Goal: Task Accomplishment & Management: Use online tool/utility

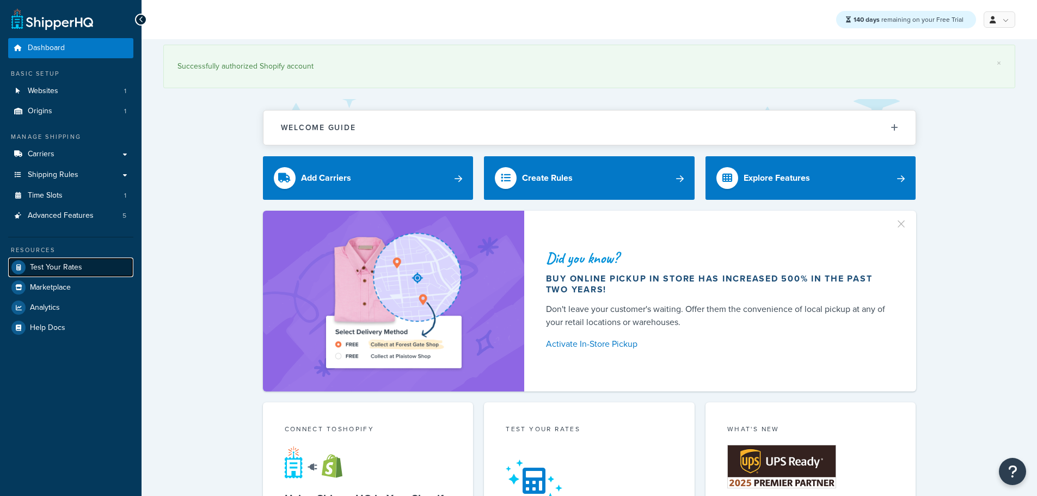
click at [79, 268] on span "Test Your Rates" at bounding box center [56, 267] width 52 height 9
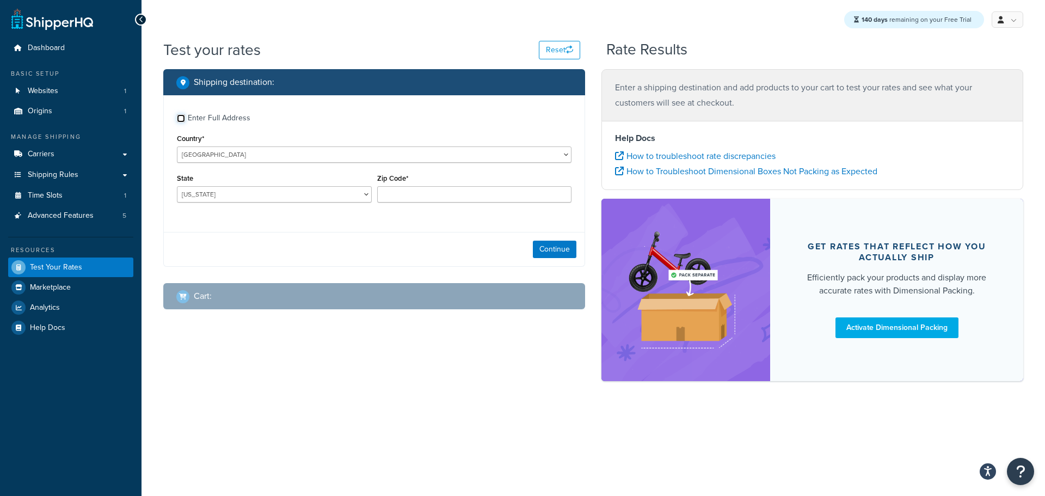
click at [182, 119] on input "Enter Full Address" at bounding box center [181, 118] width 8 height 8
checkbox input "true"
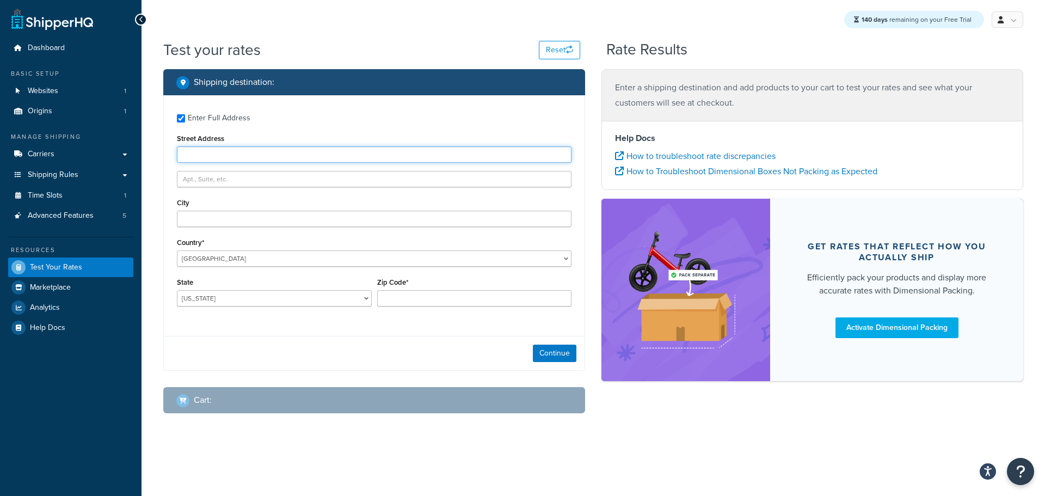
click at [211, 157] on input "Street Address" at bounding box center [374, 154] width 395 height 16
type input "103 Coachmans Trail"
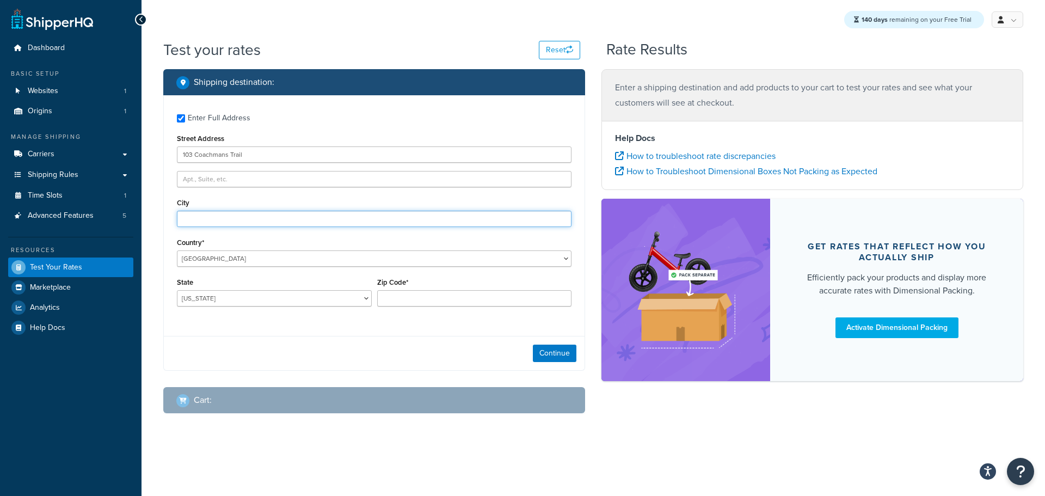
type input "Asheville"
select select "NC"
type input "28803"
click at [573, 365] on div "Continue" at bounding box center [374, 353] width 421 height 34
click at [562, 355] on button "Continue" at bounding box center [555, 353] width 44 height 17
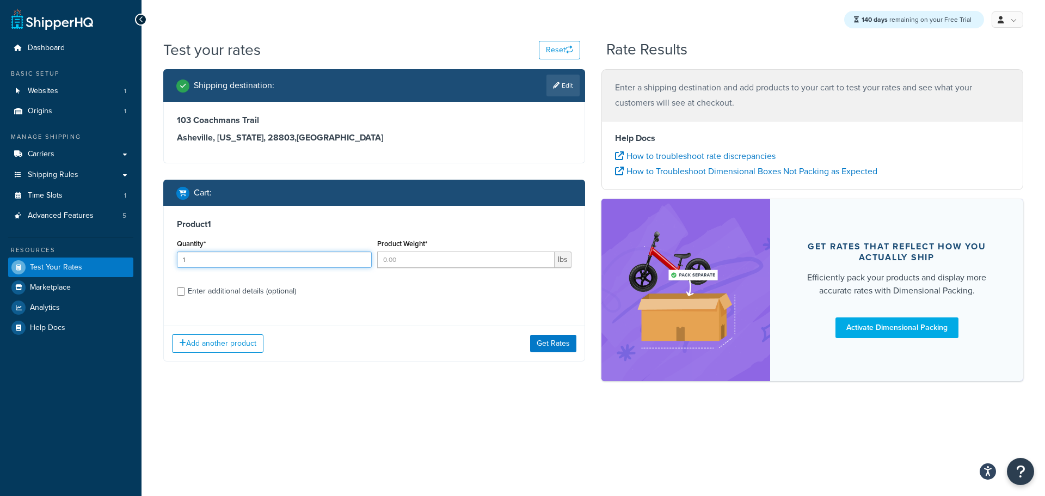
type input "1"
click at [360, 257] on input "1" at bounding box center [274, 259] width 195 height 16
type input "1"
click at [544, 257] on input "1" at bounding box center [466, 259] width 178 height 16
click at [557, 336] on div "Add another product Get Rates" at bounding box center [374, 342] width 421 height 35
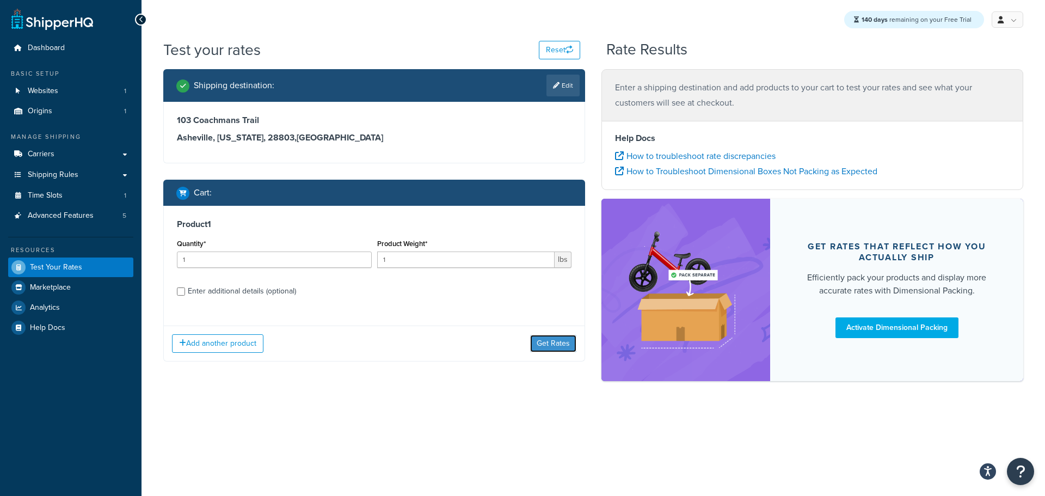
click at [557, 339] on button "Get Rates" at bounding box center [553, 343] width 46 height 17
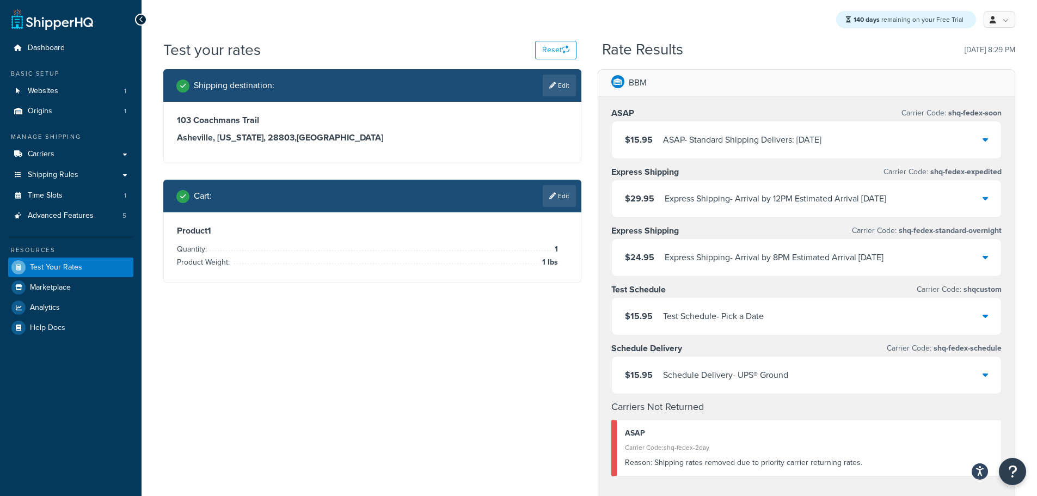
click at [728, 317] on div "Test Schedule - Pick a Date" at bounding box center [713, 316] width 101 height 15
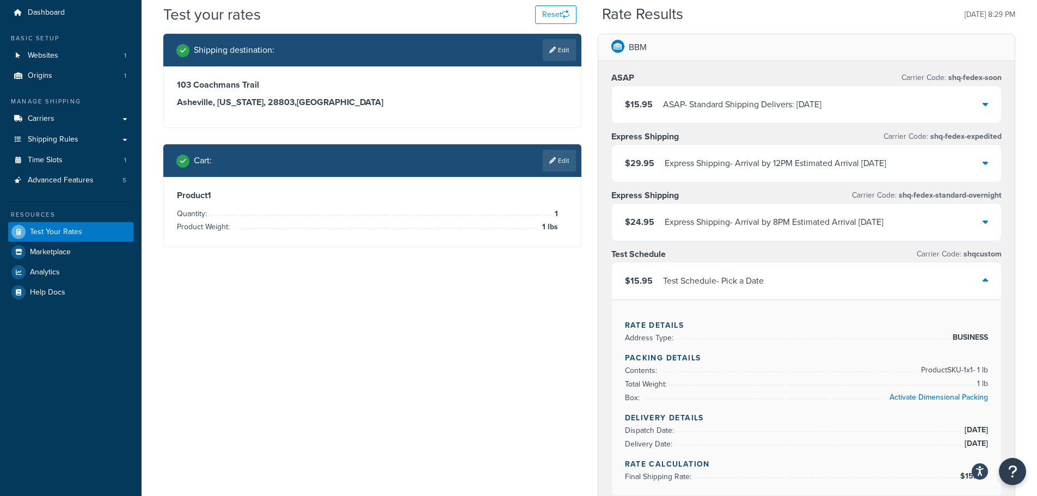
scroll to position [54, 0]
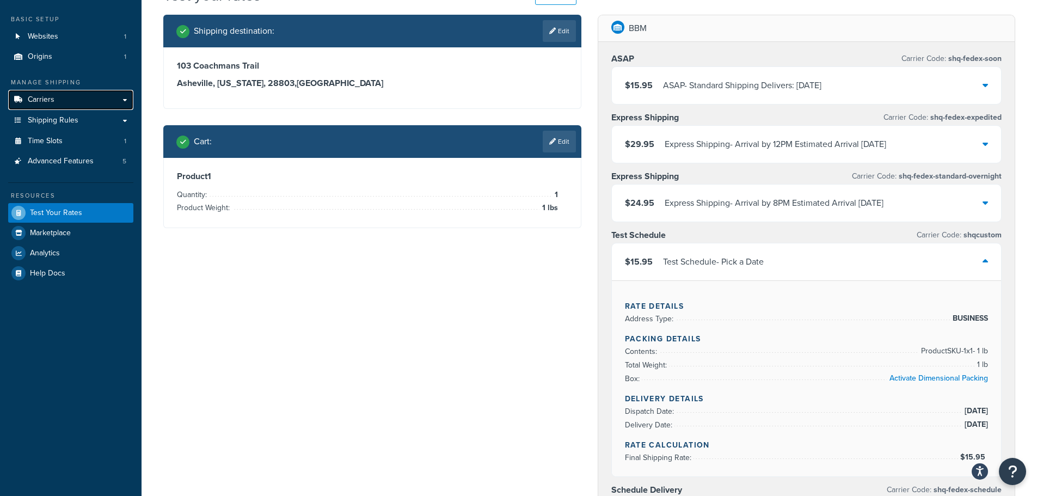
click at [65, 104] on link "Carriers" at bounding box center [70, 100] width 125 height 20
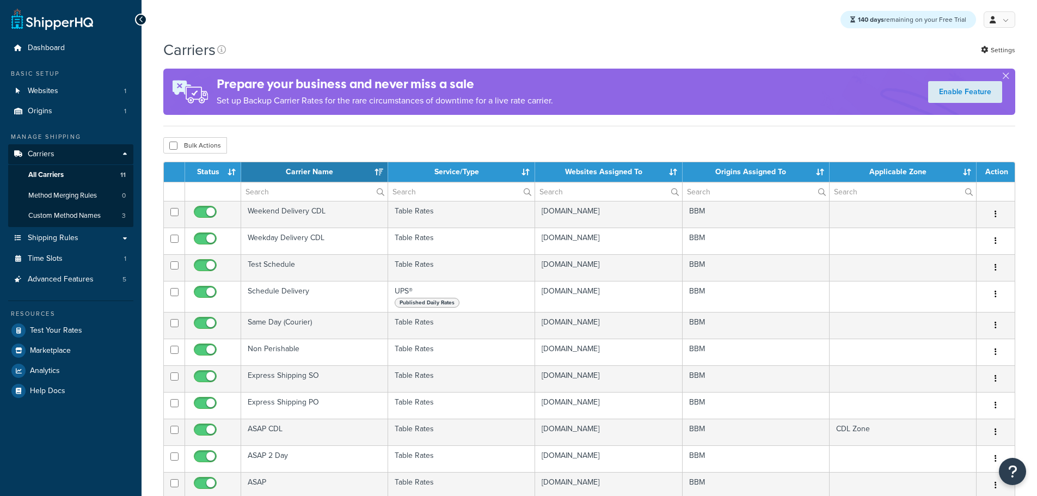
select select "15"
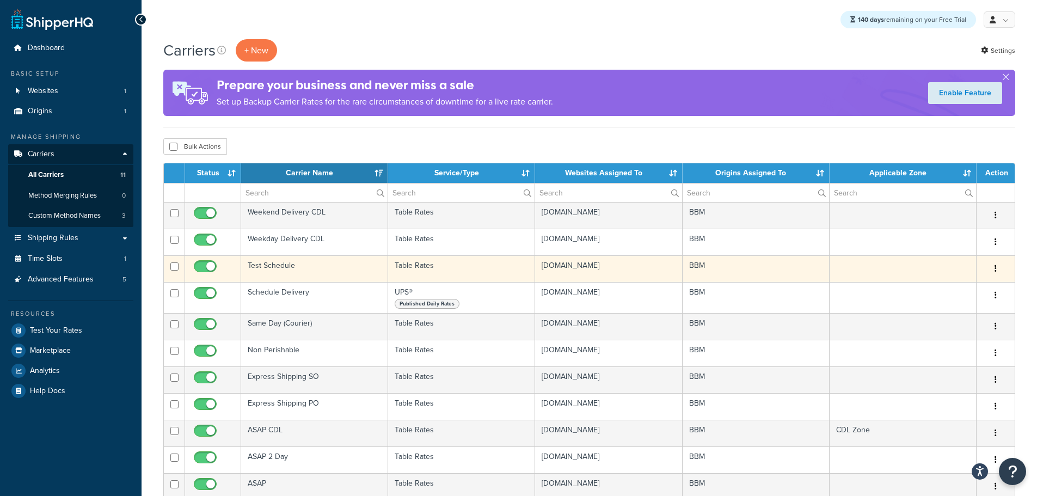
click at [268, 267] on td "Test Schedule" at bounding box center [314, 268] width 147 height 27
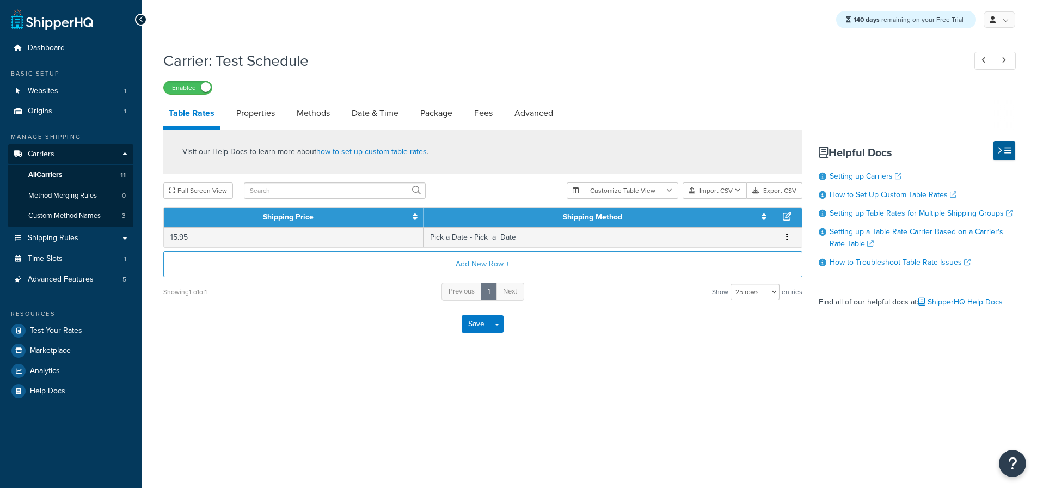
select select "25"
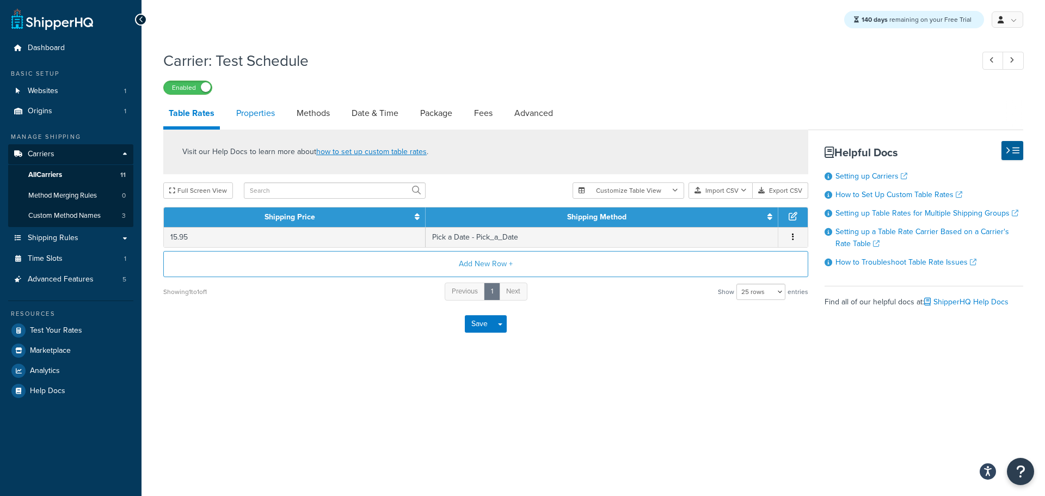
click at [258, 112] on link "Properties" at bounding box center [256, 113] width 50 height 26
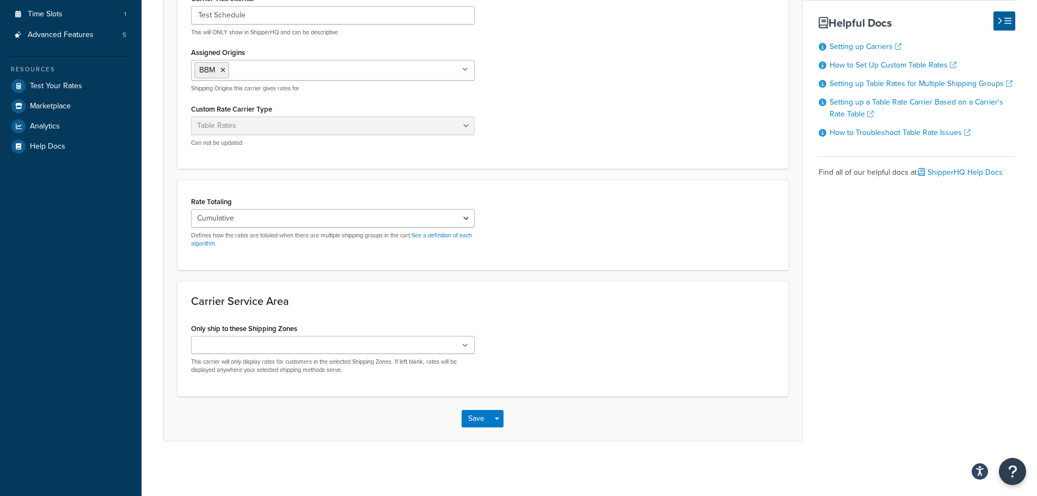
scroll to position [28, 0]
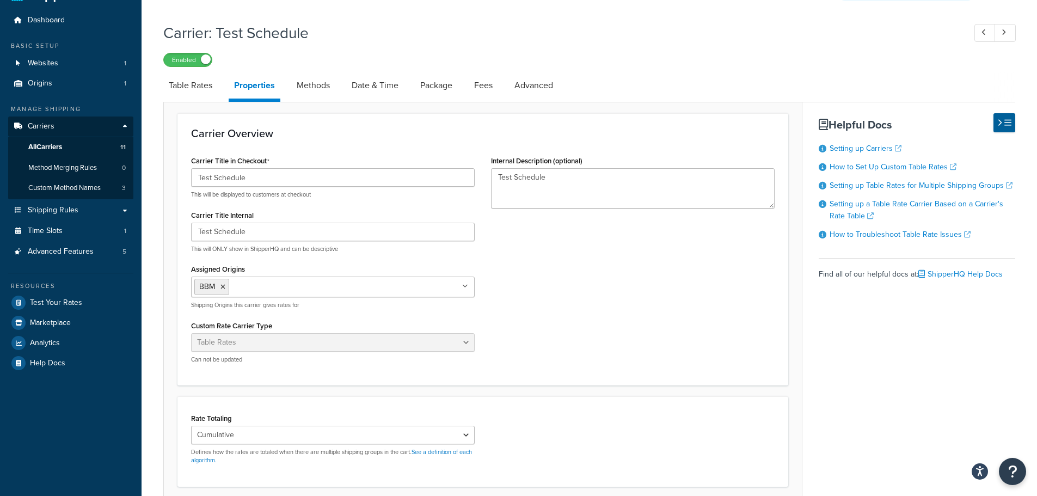
click at [311, 89] on link "Methods" at bounding box center [313, 85] width 44 height 26
select select "25"
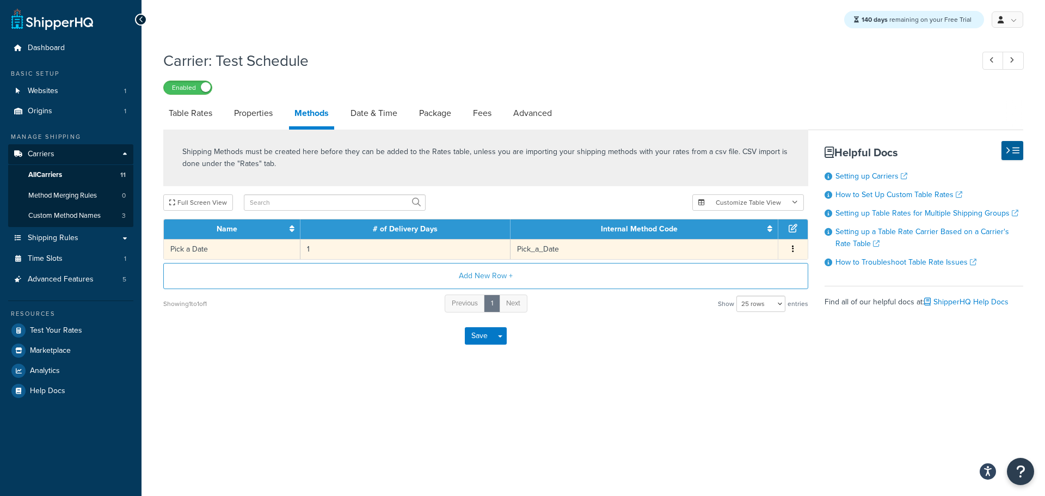
click at [306, 251] on td "1" at bounding box center [405, 249] width 210 height 20
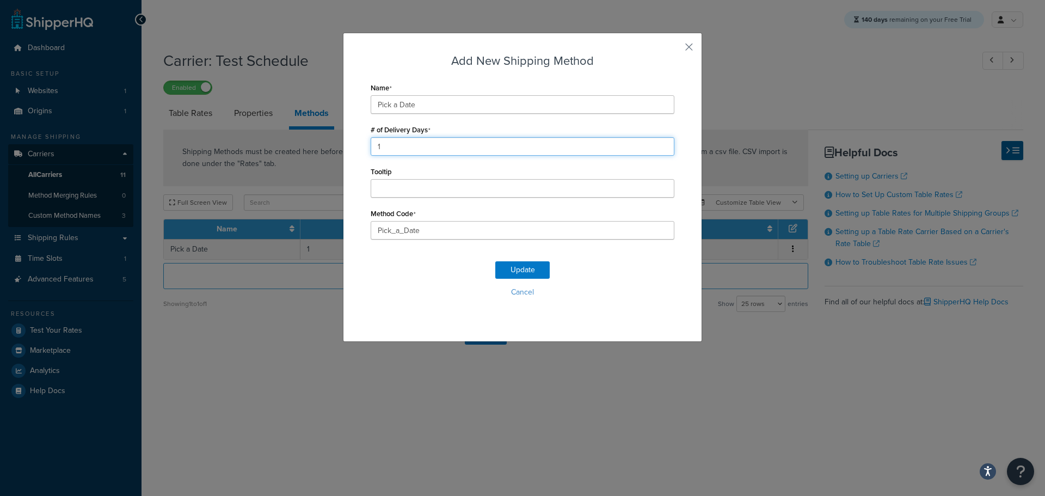
drag, startPoint x: 365, startPoint y: 147, endPoint x: 322, endPoint y: 144, distance: 42.5
click at [326, 144] on div "Add New Shipping Method Name Pick a Date # of Delivery Days 1 Tooltip Method Co…" at bounding box center [522, 248] width 1045 height 496
type input "2"
click at [507, 267] on button "Update" at bounding box center [522, 269] width 54 height 17
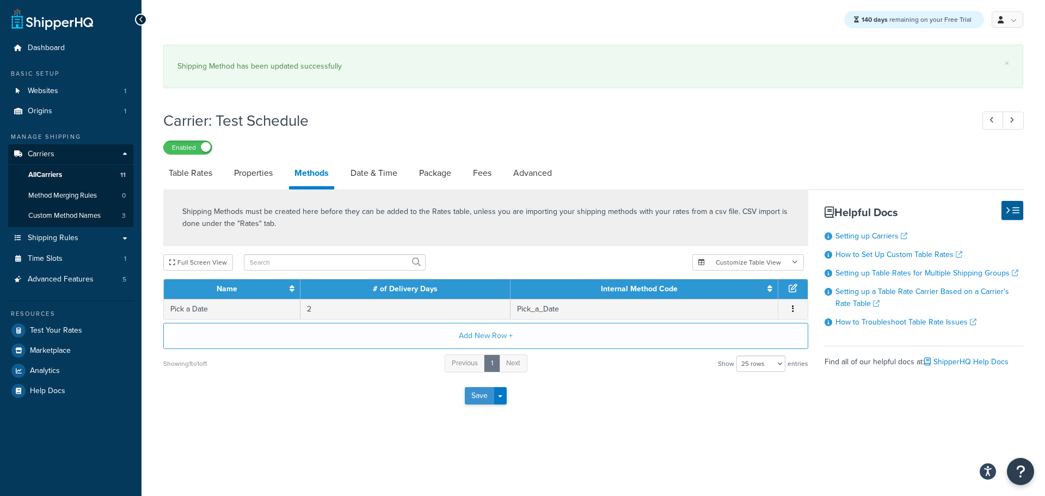
click at [478, 387] on button "Save" at bounding box center [479, 395] width 29 height 17
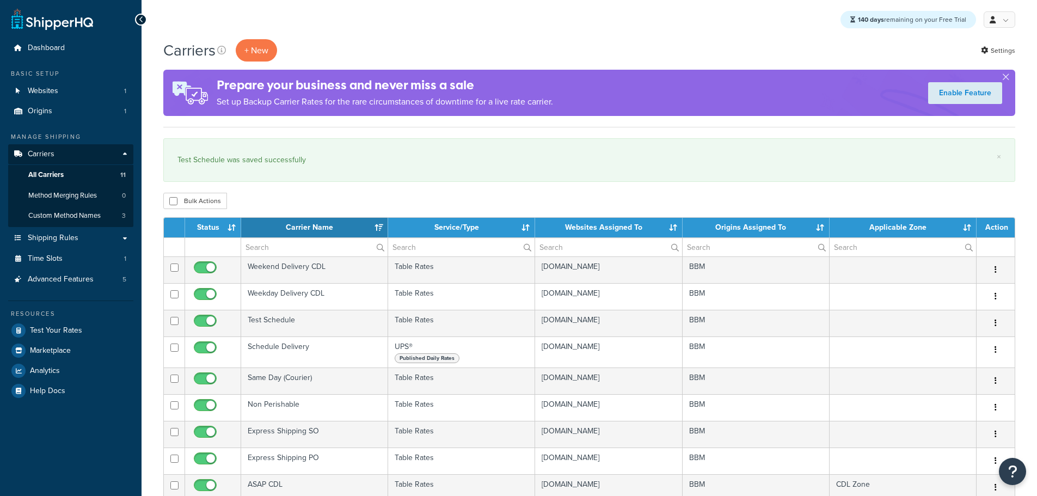
select select "15"
click at [62, 335] on span "Test Your Rates" at bounding box center [56, 330] width 52 height 9
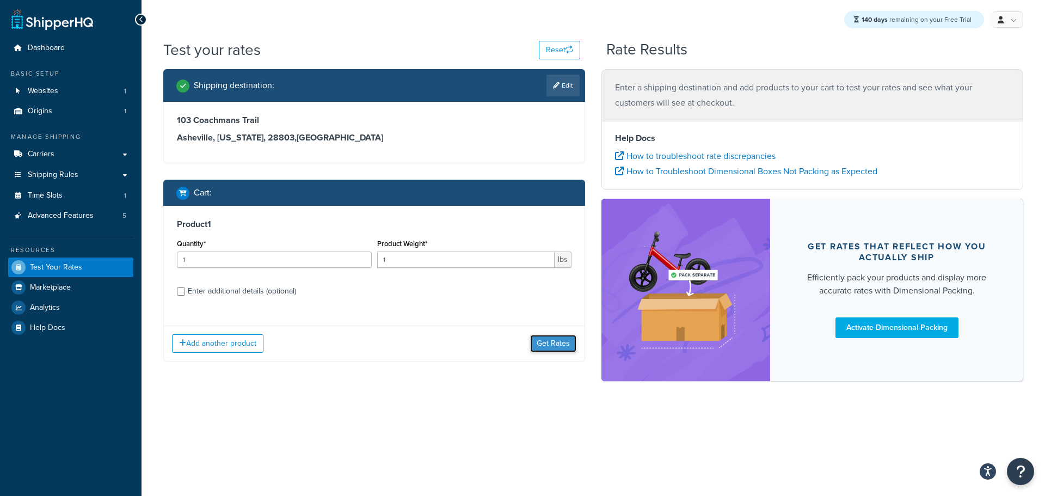
click at [564, 348] on button "Get Rates" at bounding box center [553, 343] width 46 height 17
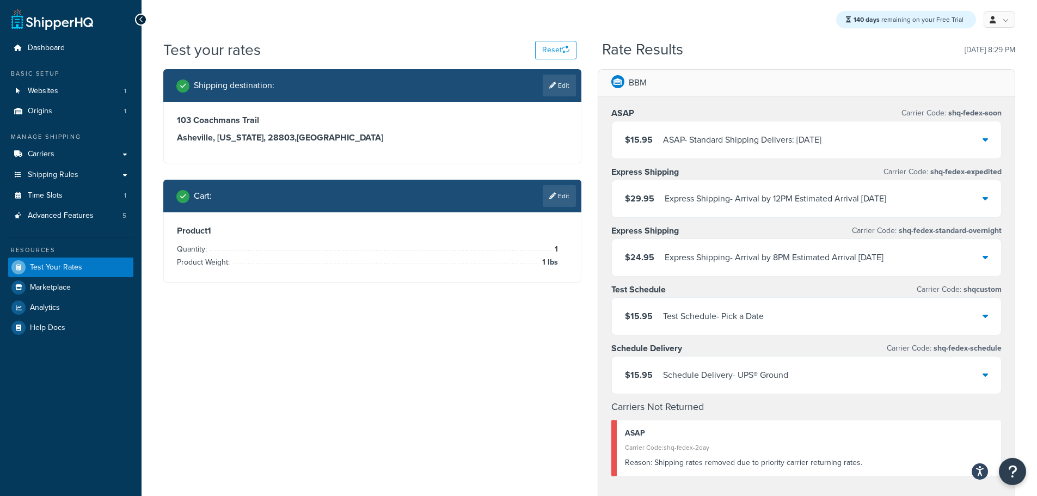
click at [700, 322] on div "Test Schedule - Pick a Date" at bounding box center [713, 316] width 101 height 15
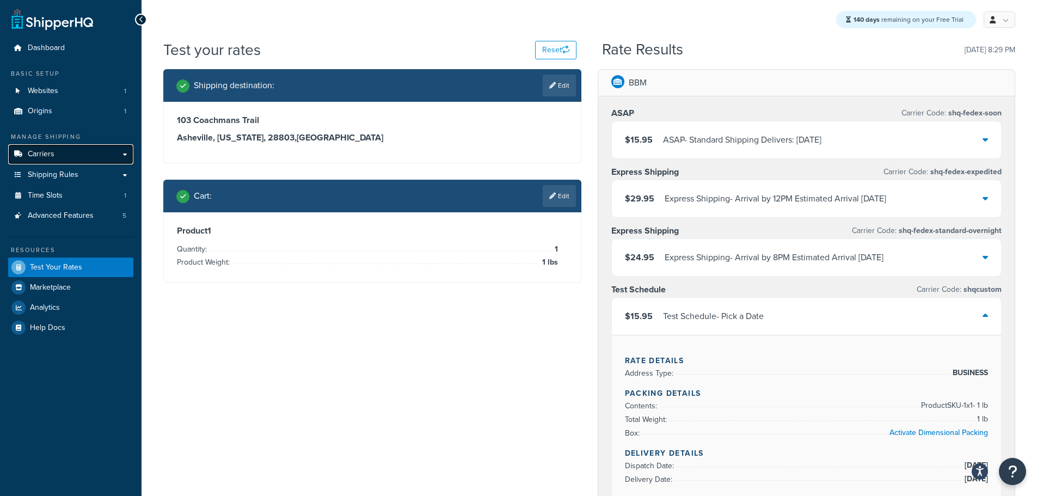
click at [71, 163] on link "Carriers" at bounding box center [70, 154] width 125 height 20
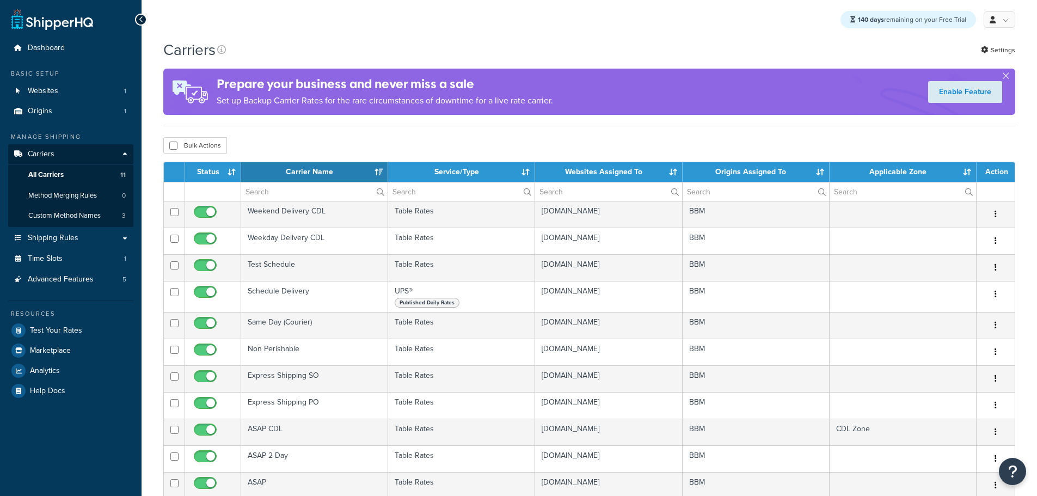
select select "15"
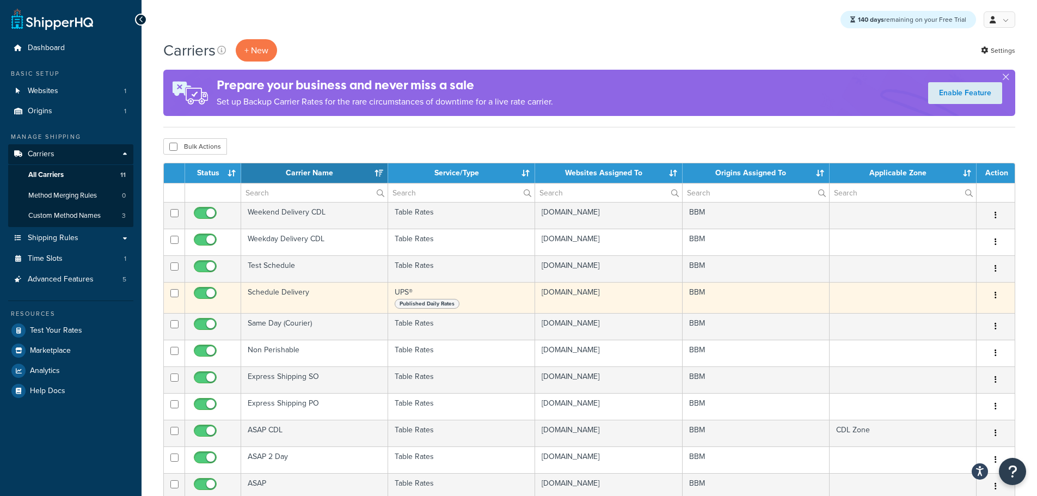
click at [277, 291] on td "Schedule Delivery" at bounding box center [314, 297] width 147 height 31
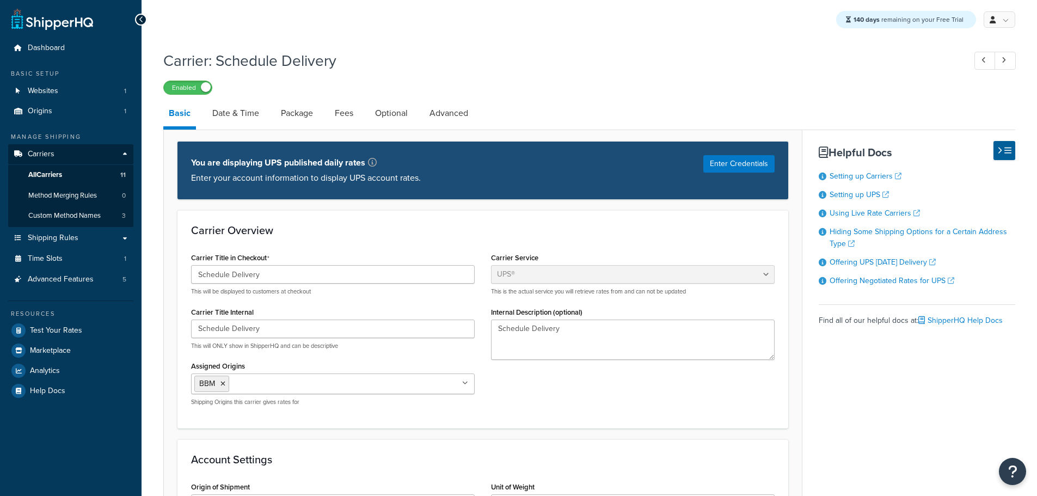
select select "ups"
click at [48, 170] on span "All Carriers" at bounding box center [45, 174] width 34 height 9
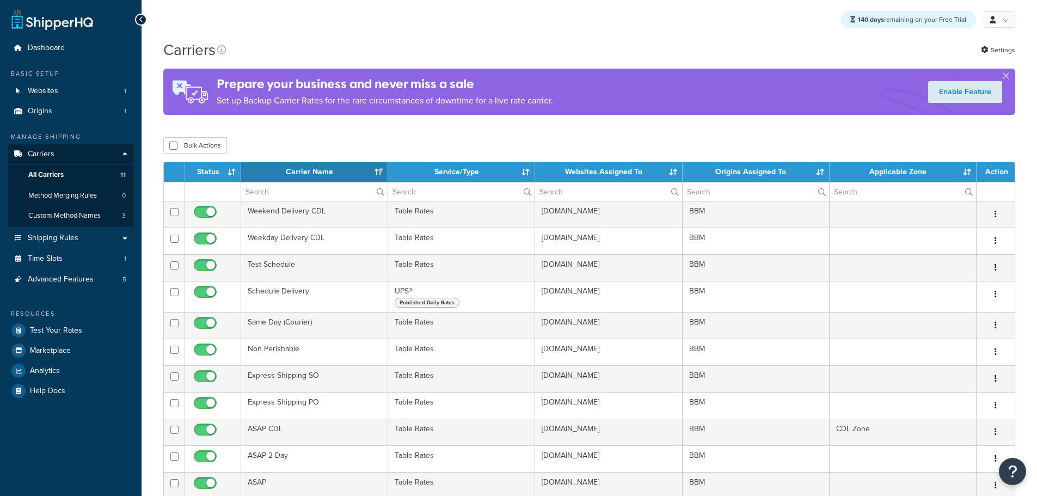
select select "15"
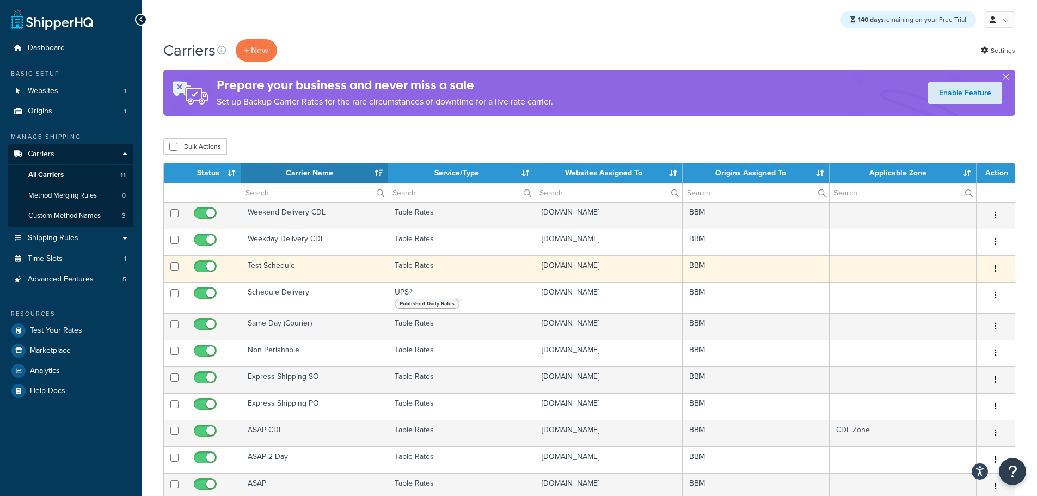
click at [265, 267] on td "Test Schedule" at bounding box center [314, 268] width 147 height 27
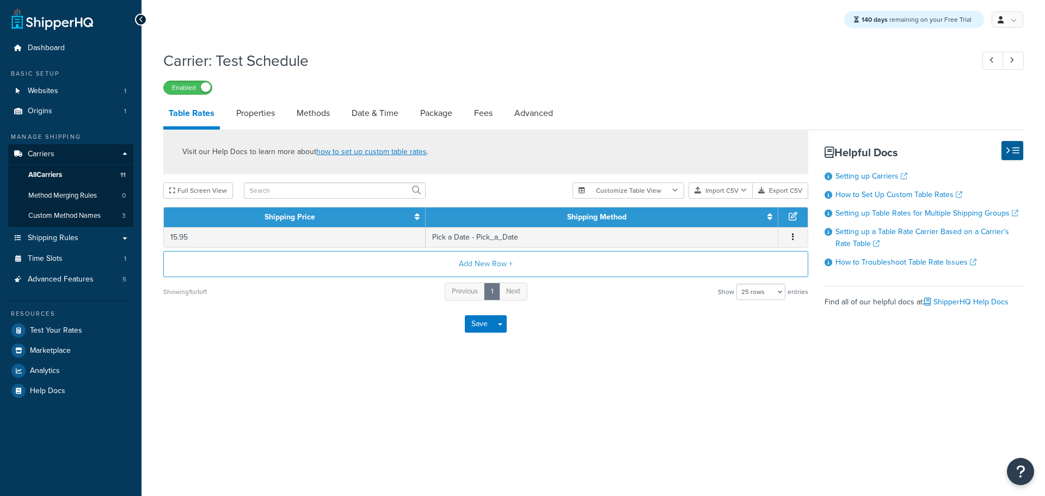
select select "25"
click at [311, 110] on link "Methods" at bounding box center [313, 113] width 44 height 26
select select "25"
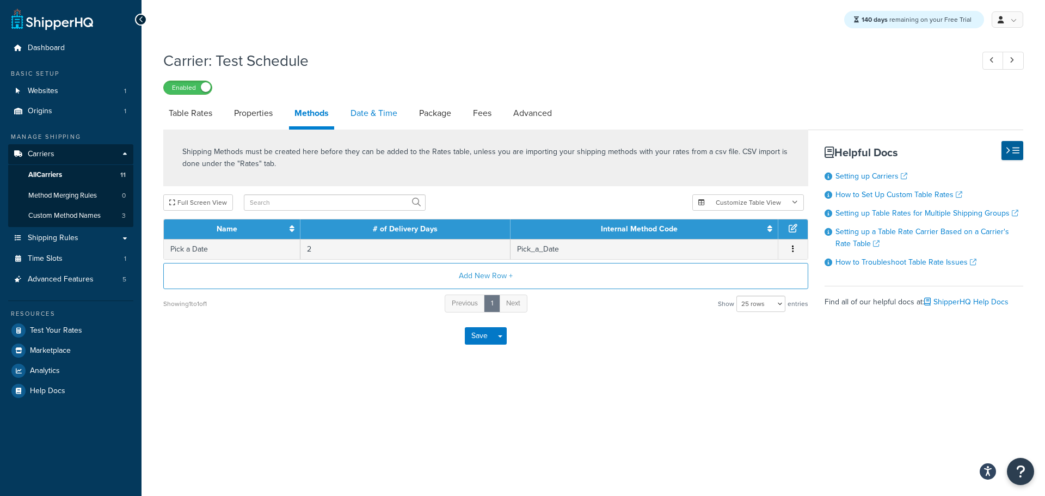
click at [376, 121] on link "Date & Time" at bounding box center [374, 113] width 58 height 26
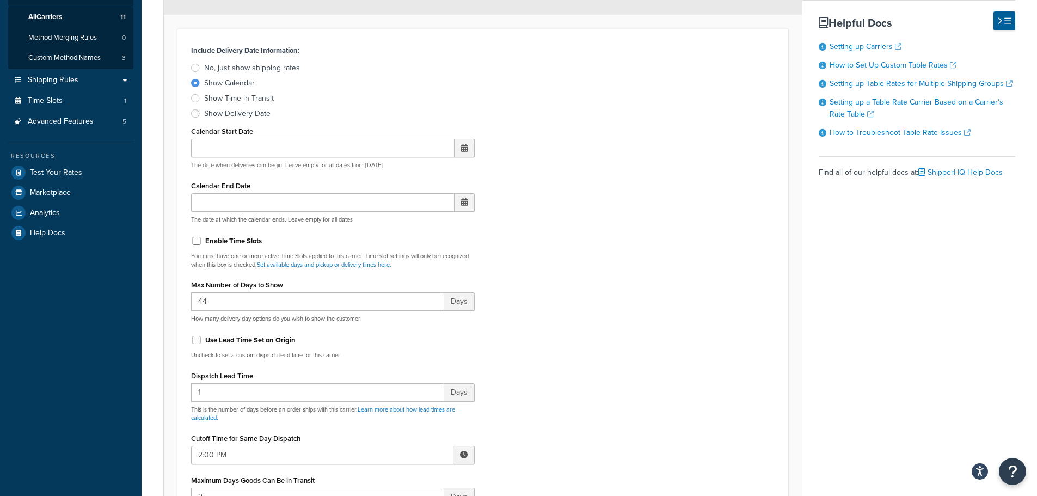
scroll to position [163, 0]
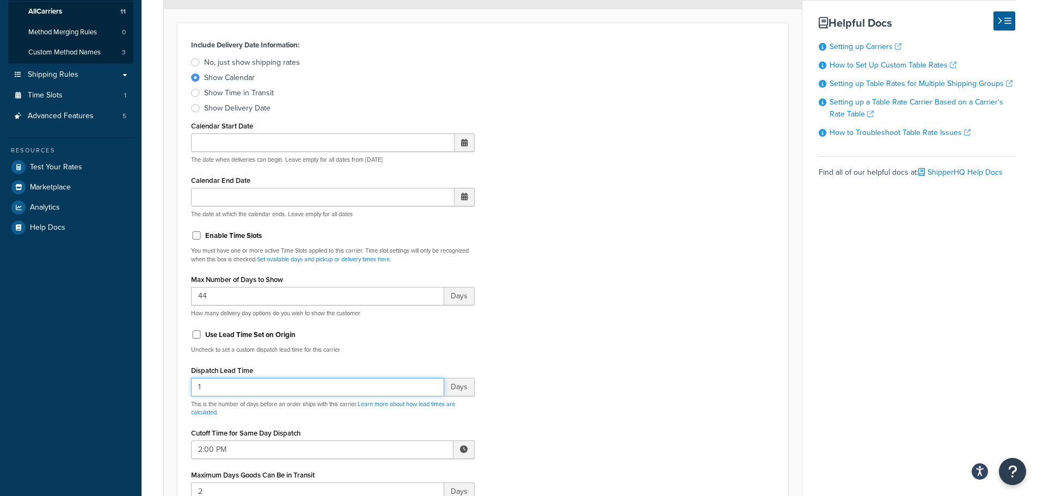
drag, startPoint x: 224, startPoint y: 388, endPoint x: 173, endPoint y: 387, distance: 51.7
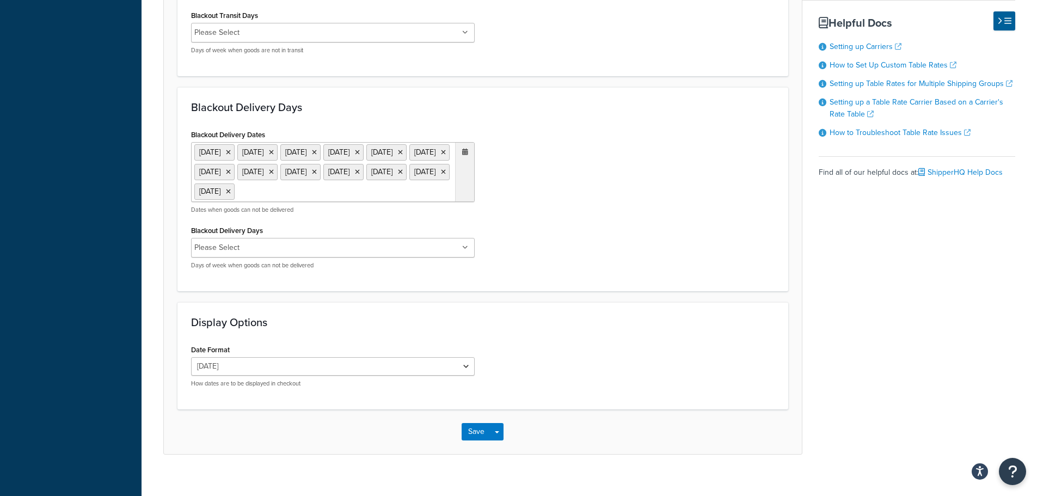
scroll to position [927, 0]
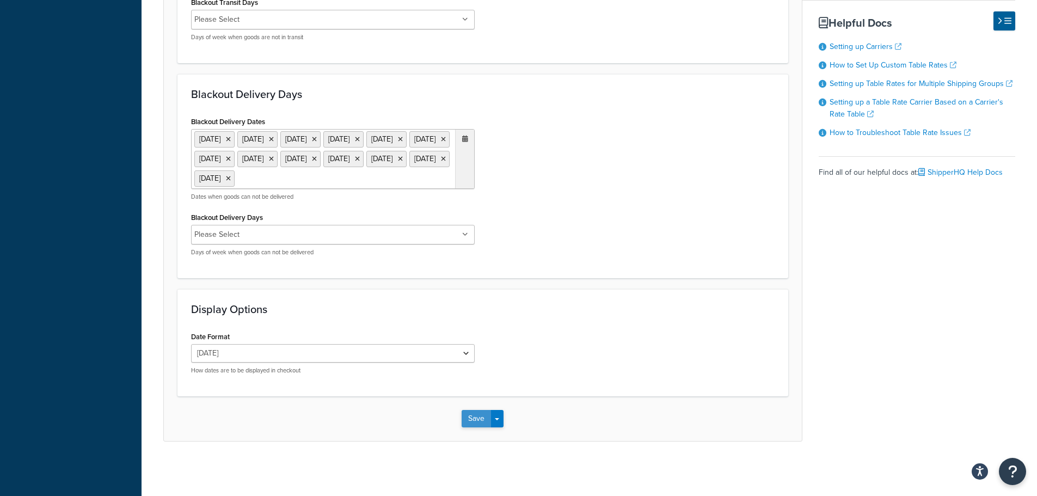
type input "2"
click at [469, 418] on button "Save" at bounding box center [476, 418] width 29 height 17
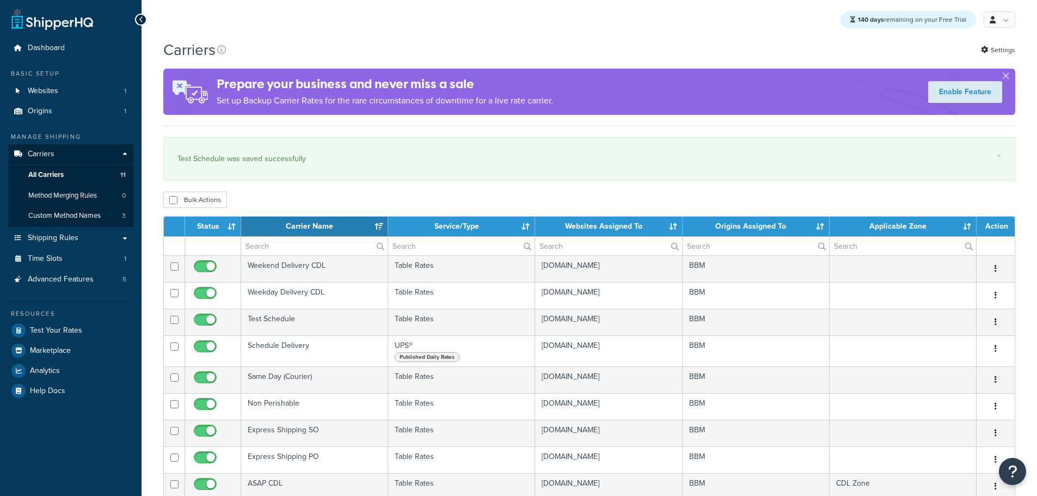
select select "15"
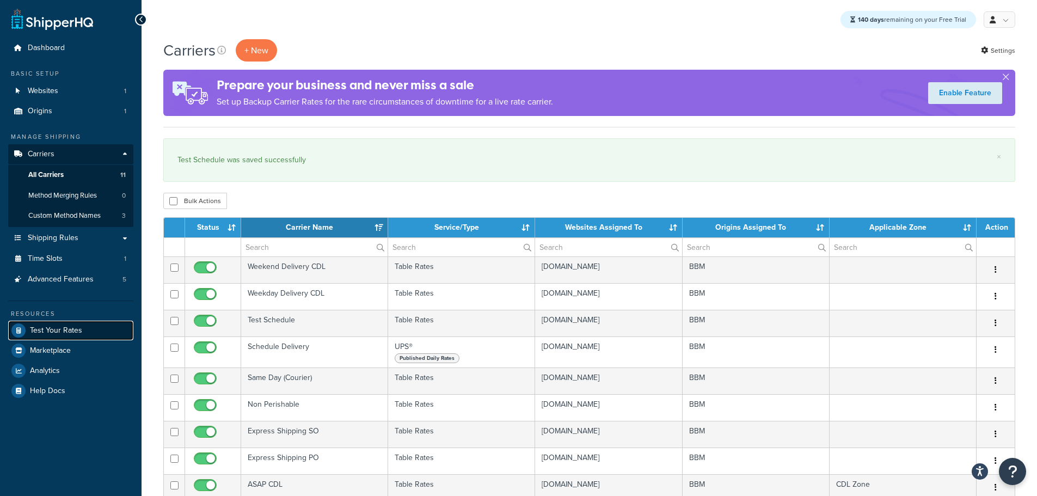
click at [51, 326] on span "Test Your Rates" at bounding box center [56, 330] width 52 height 9
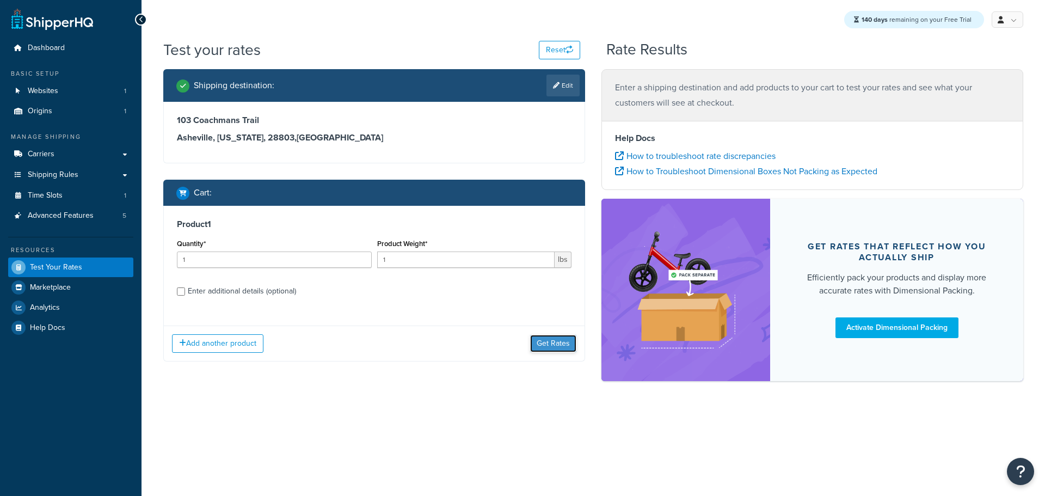
click at [551, 344] on button "Get Rates" at bounding box center [553, 343] width 46 height 17
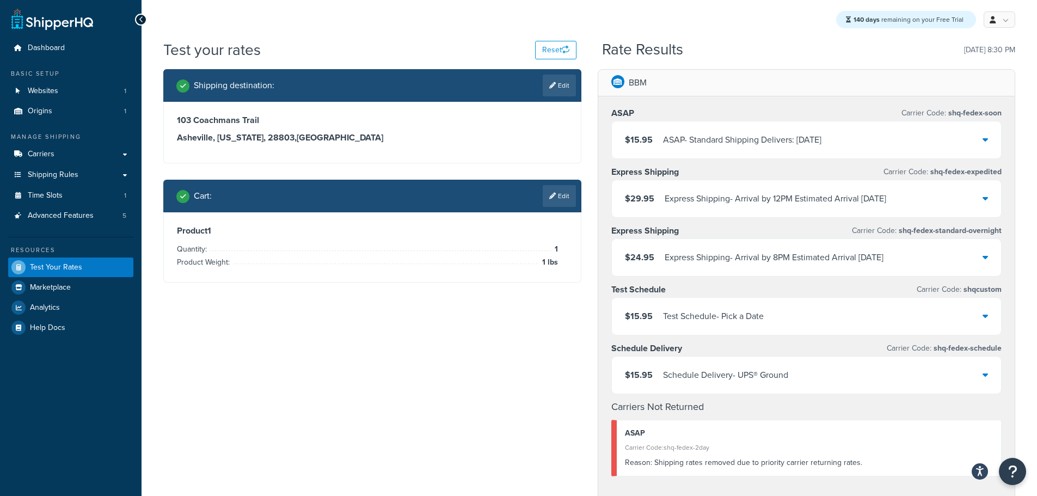
click at [772, 313] on div "$15.95 Test Schedule - Pick a Date" at bounding box center [807, 316] width 390 height 37
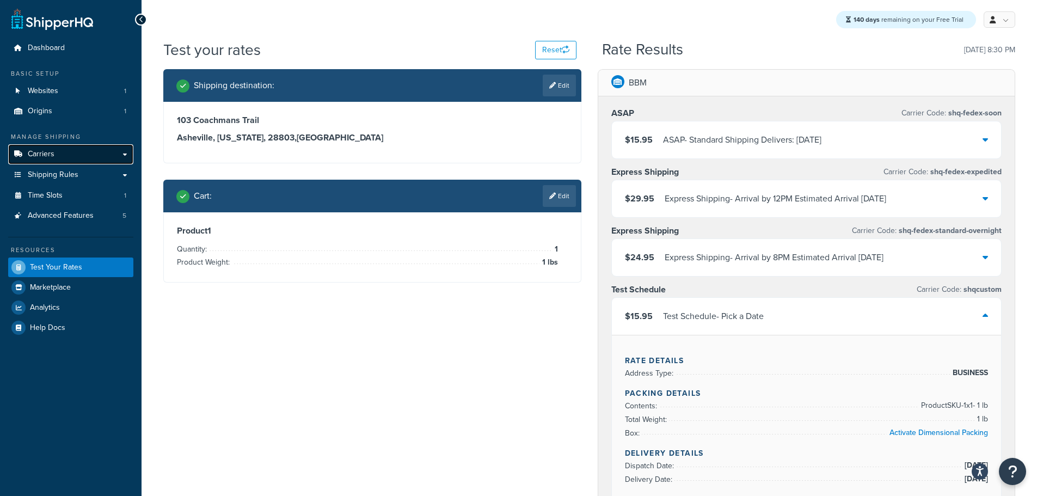
click at [57, 153] on link "Carriers" at bounding box center [70, 154] width 125 height 20
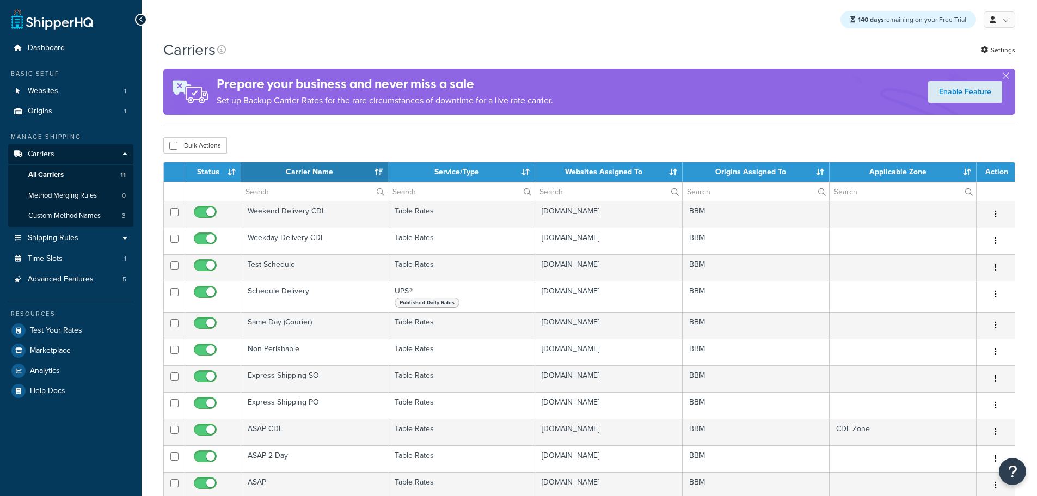
select select "15"
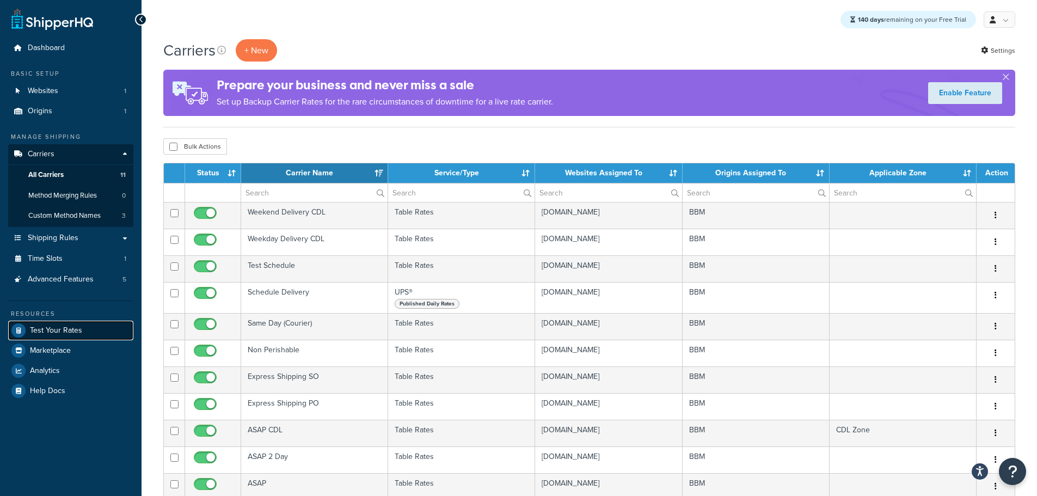
click at [64, 324] on link "Test Your Rates" at bounding box center [70, 331] width 125 height 20
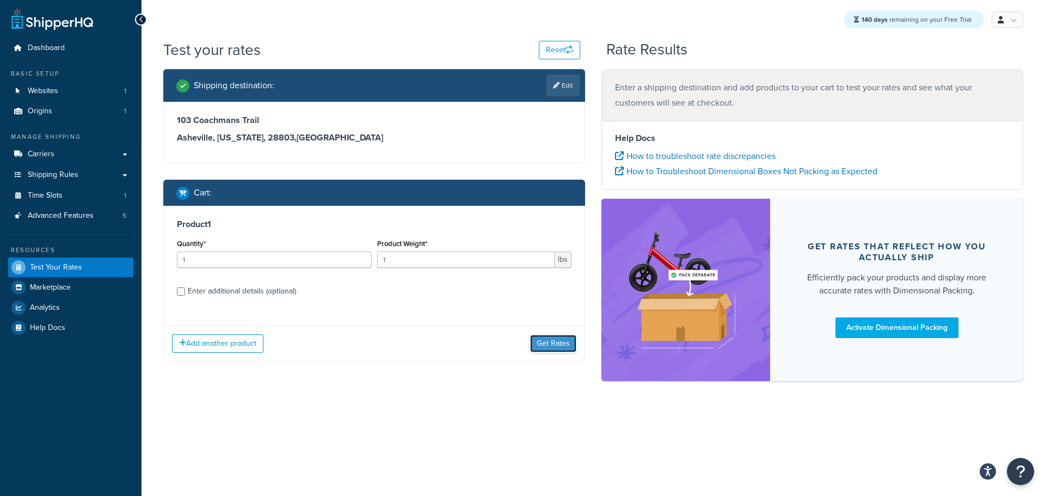
click at [564, 343] on button "Get Rates" at bounding box center [553, 343] width 46 height 17
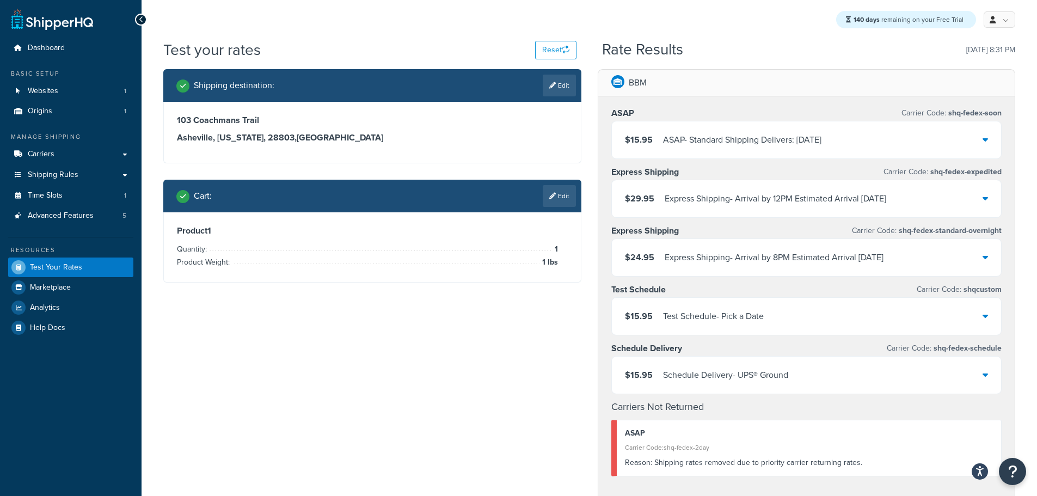
click at [740, 317] on div "Test Schedule - Pick a Date" at bounding box center [713, 316] width 101 height 15
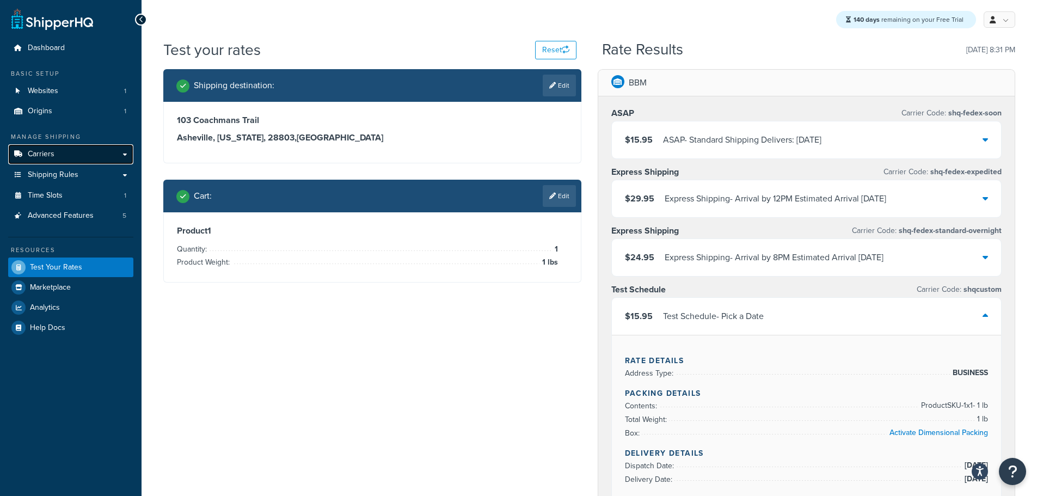
click at [75, 154] on link "Carriers" at bounding box center [70, 154] width 125 height 20
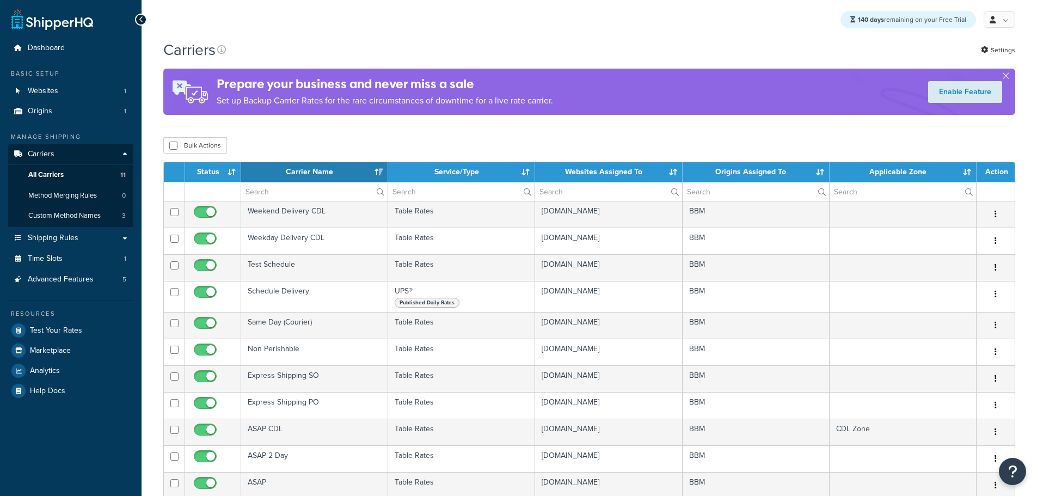
select select "15"
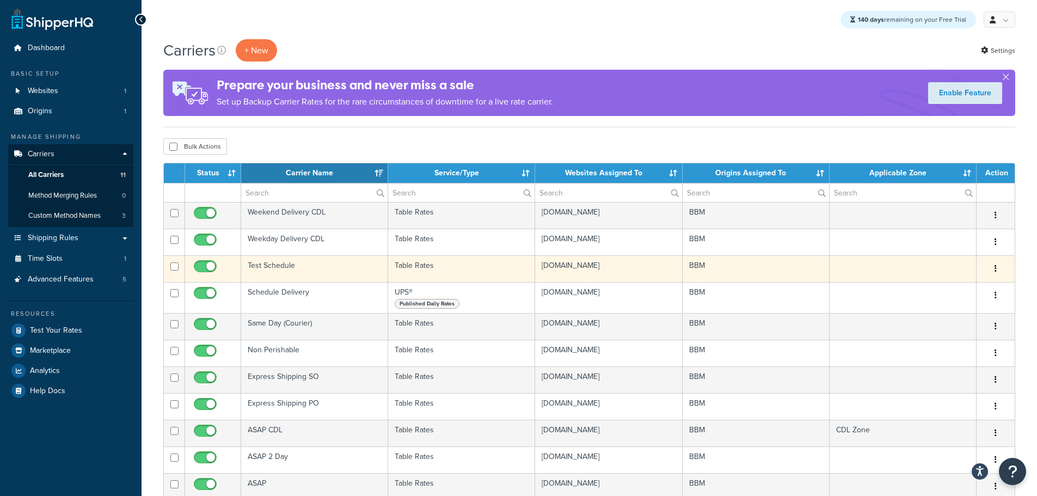
click at [266, 265] on td "Test Schedule" at bounding box center [314, 268] width 147 height 27
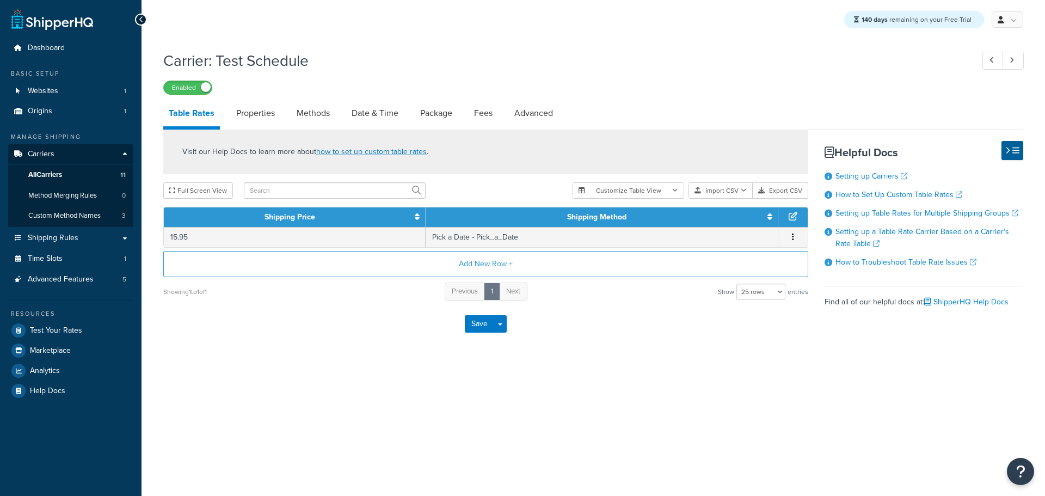
select select "25"
click at [368, 112] on link "Date & Time" at bounding box center [375, 113] width 58 height 26
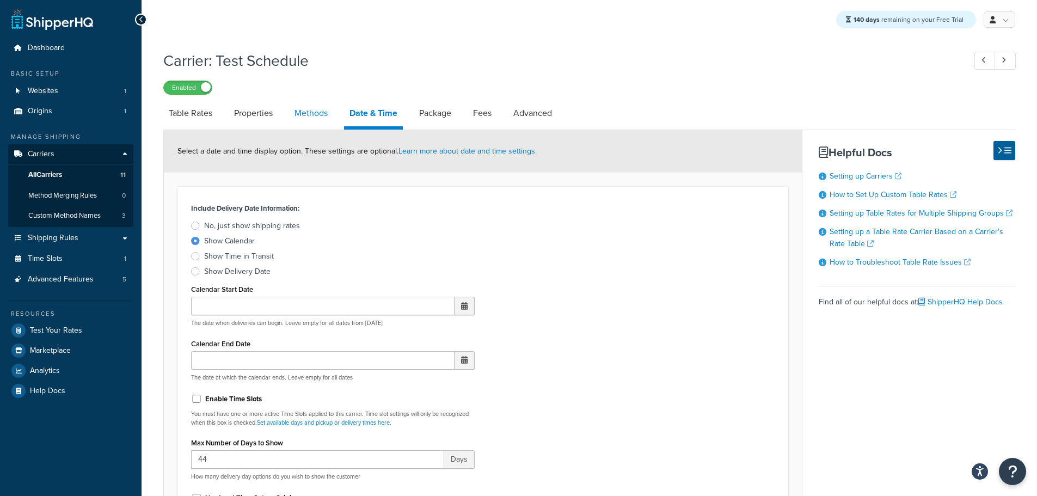
click at [311, 112] on link "Methods" at bounding box center [311, 113] width 44 height 26
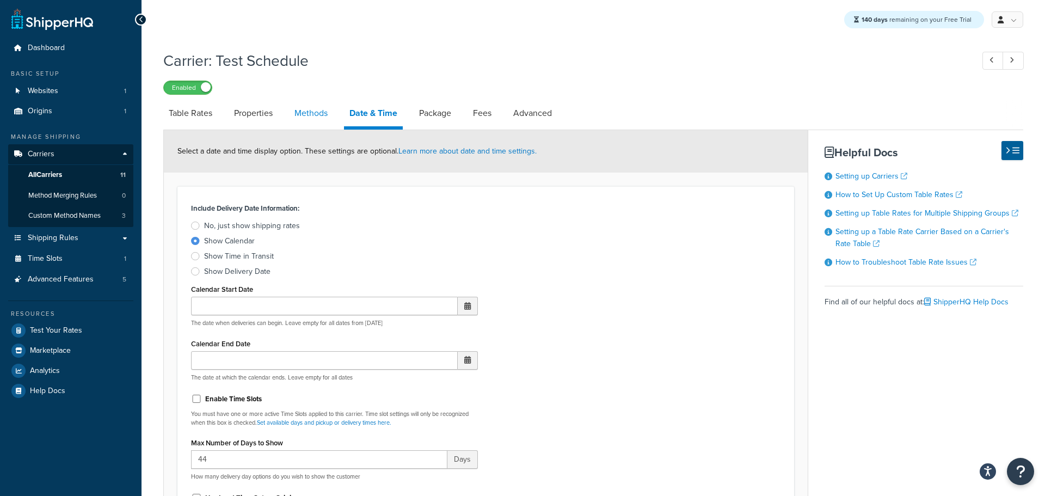
select select "25"
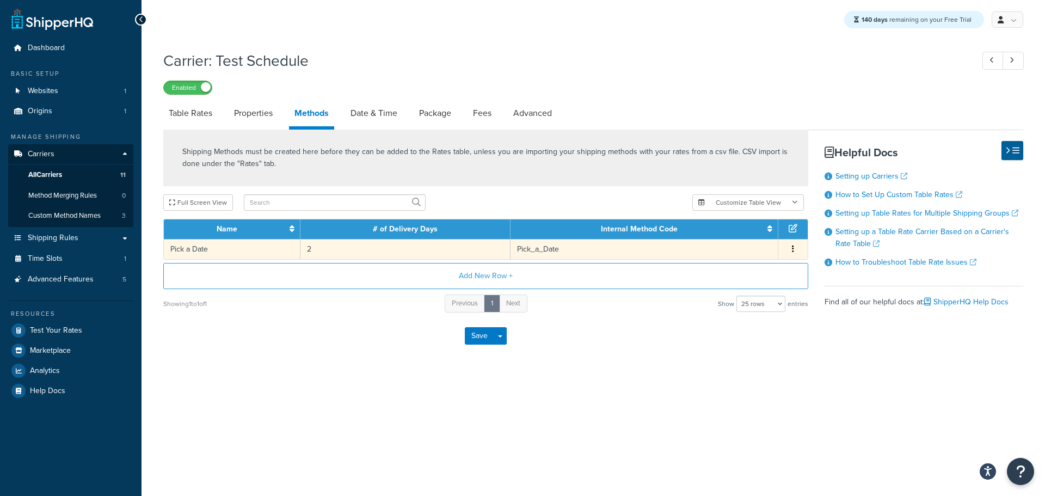
click at [364, 253] on td "2" at bounding box center [405, 249] width 210 height 20
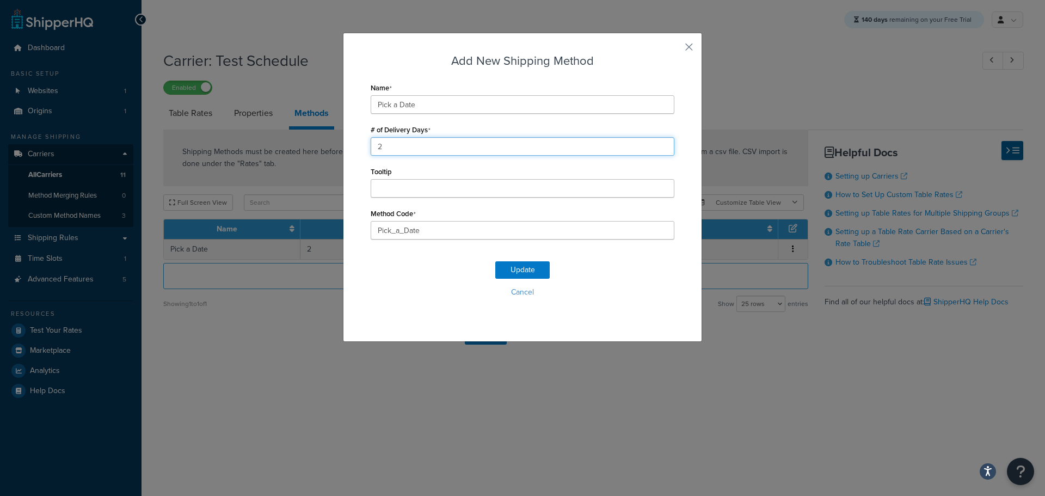
drag, startPoint x: 380, startPoint y: 144, endPoint x: 369, endPoint y: 146, distance: 11.5
click at [371, 146] on input "2" at bounding box center [523, 146] width 304 height 19
type input "1"
click at [524, 269] on button "Update" at bounding box center [522, 269] width 54 height 17
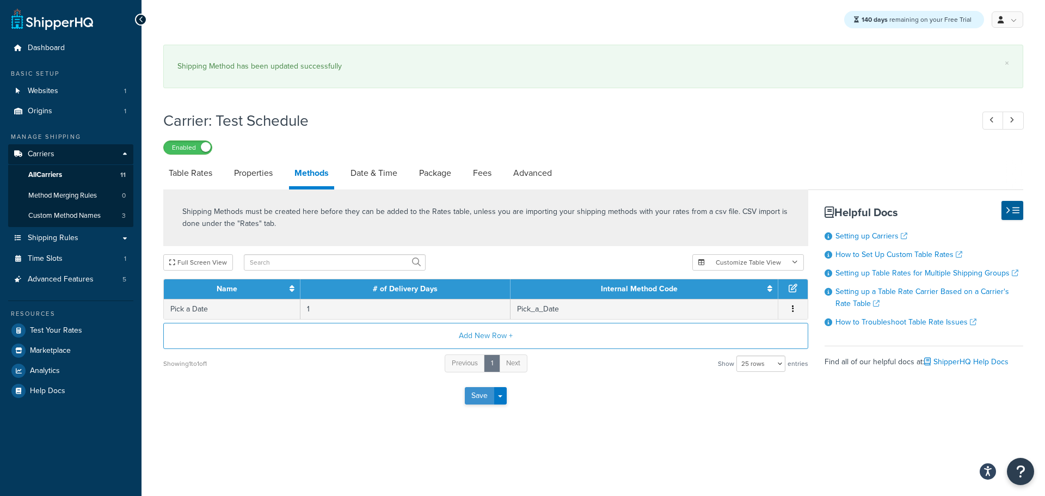
click at [482, 404] on button "Save" at bounding box center [479, 395] width 29 height 17
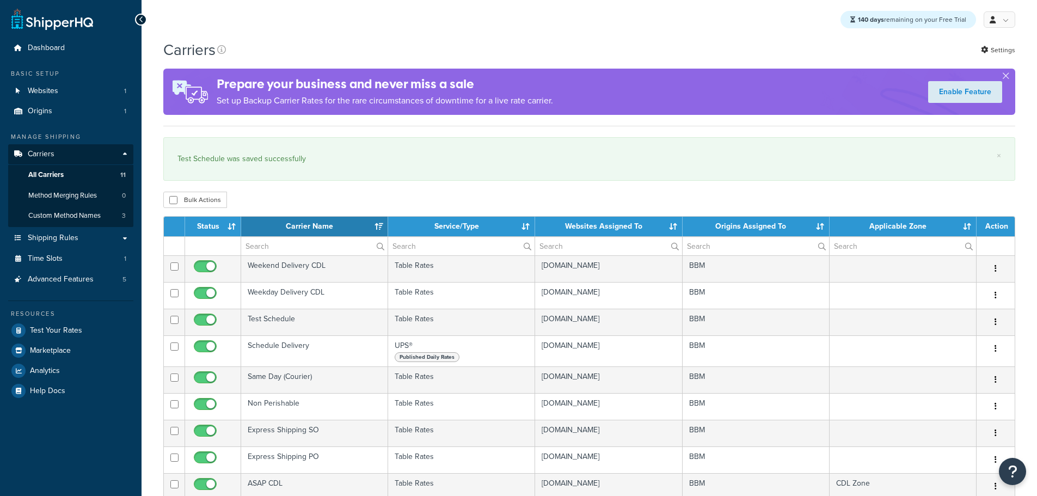
select select "15"
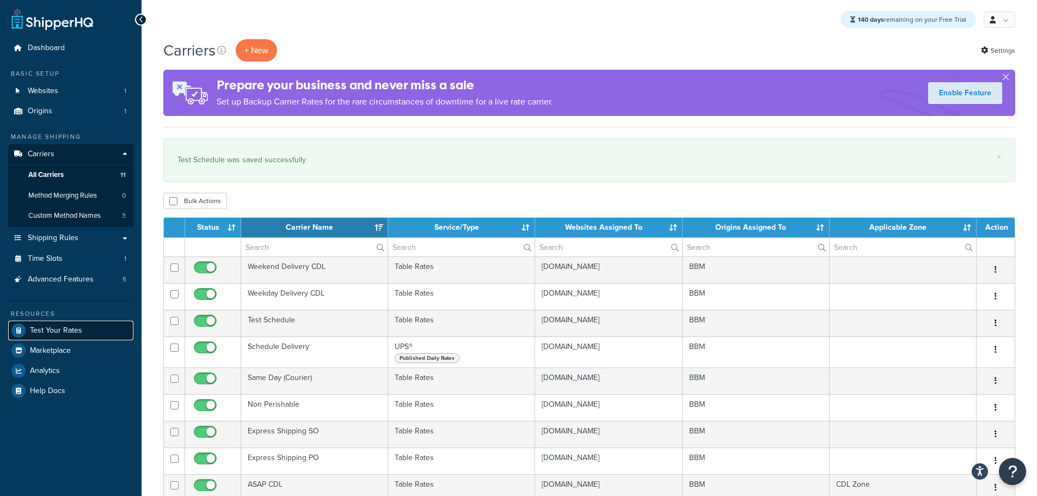
click at [67, 329] on span "Test Your Rates" at bounding box center [56, 330] width 52 height 9
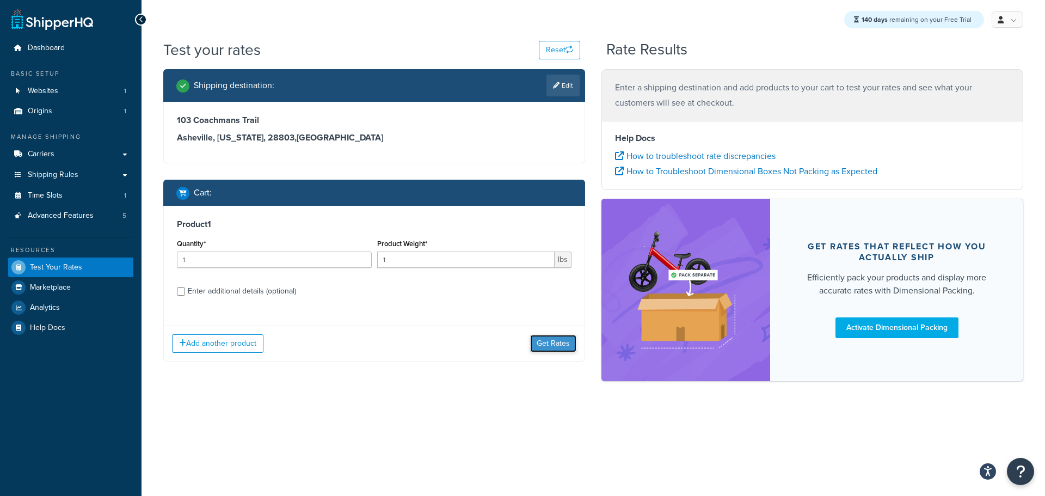
click at [561, 347] on button "Get Rates" at bounding box center [553, 343] width 46 height 17
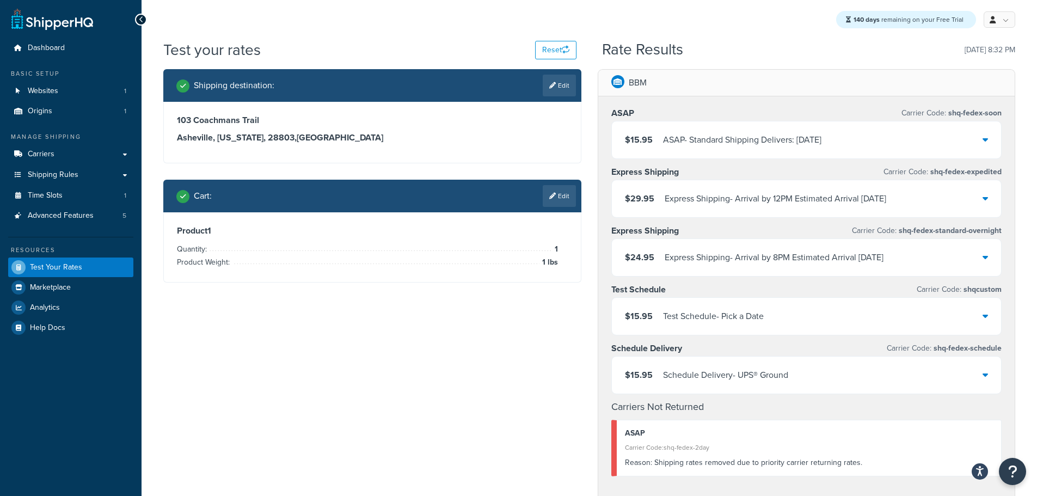
click at [777, 316] on div "$15.95 Test Schedule - Pick a Date" at bounding box center [807, 316] width 390 height 37
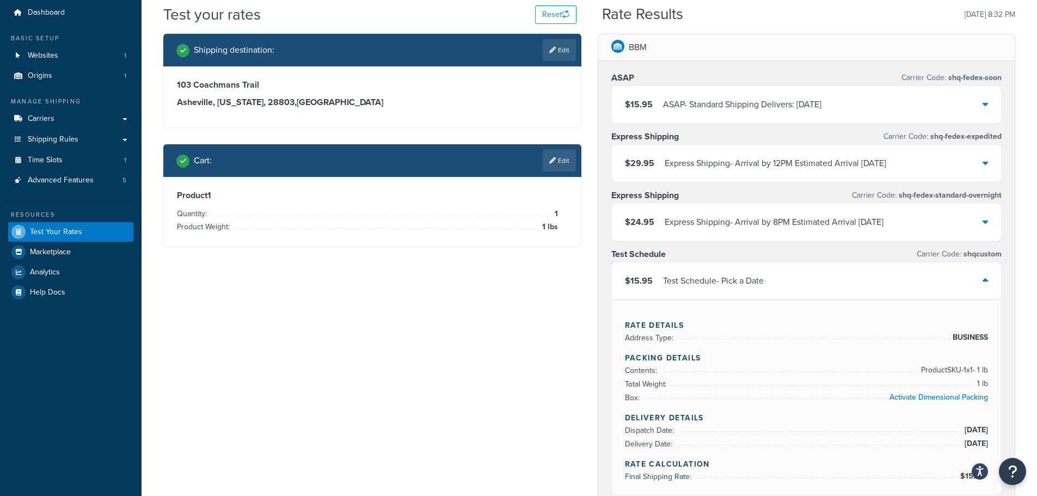
scroll to position [54, 0]
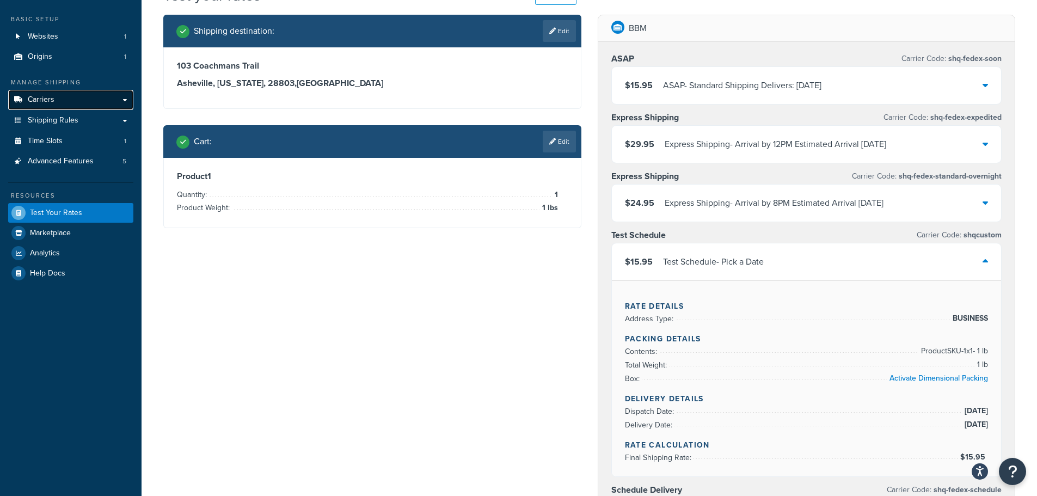
click at [53, 93] on link "Carriers" at bounding box center [70, 100] width 125 height 20
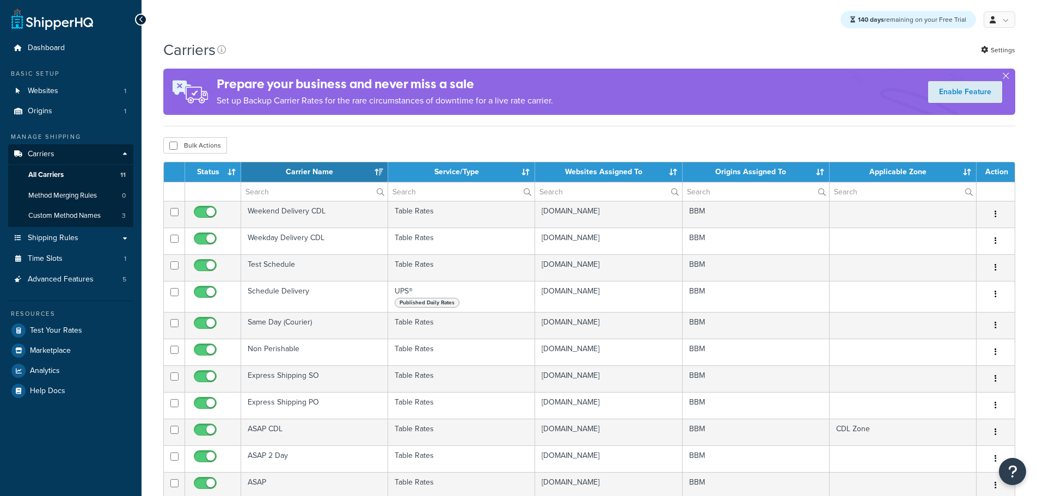
select select "15"
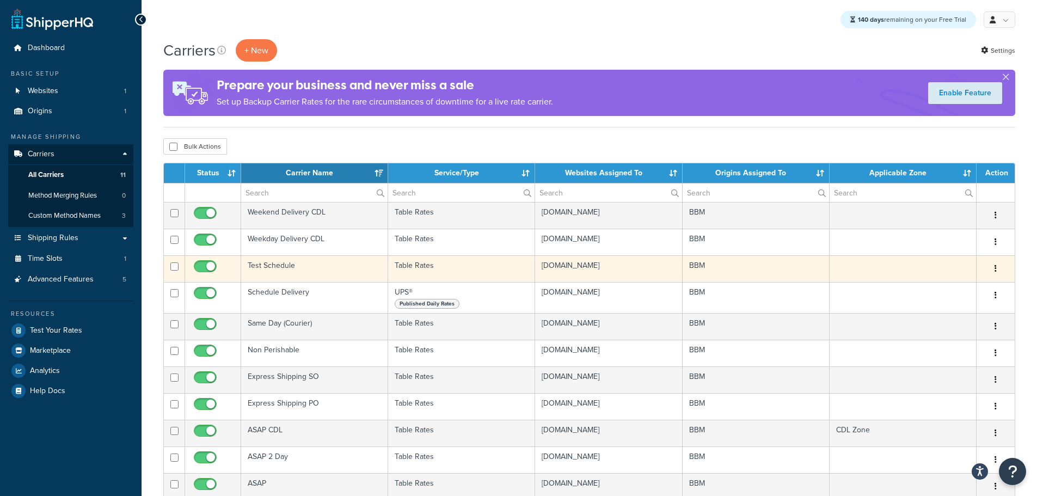
click at [280, 261] on td "Test Schedule" at bounding box center [314, 268] width 147 height 27
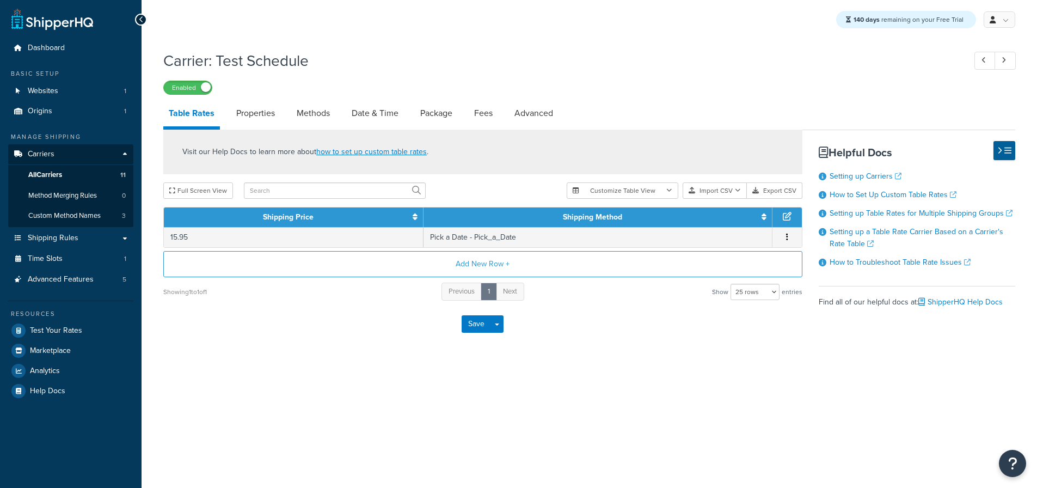
select select "25"
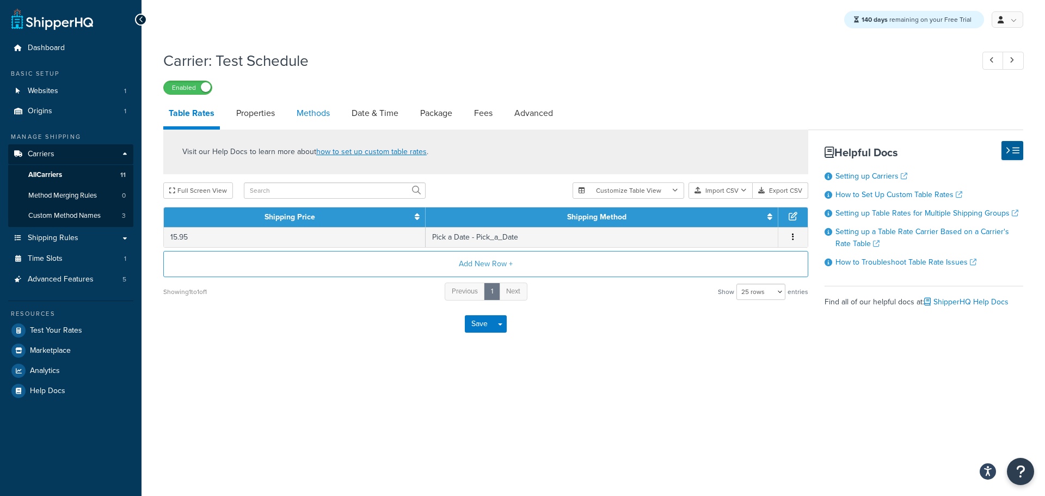
click at [316, 110] on link "Methods" at bounding box center [313, 113] width 44 height 26
select select "25"
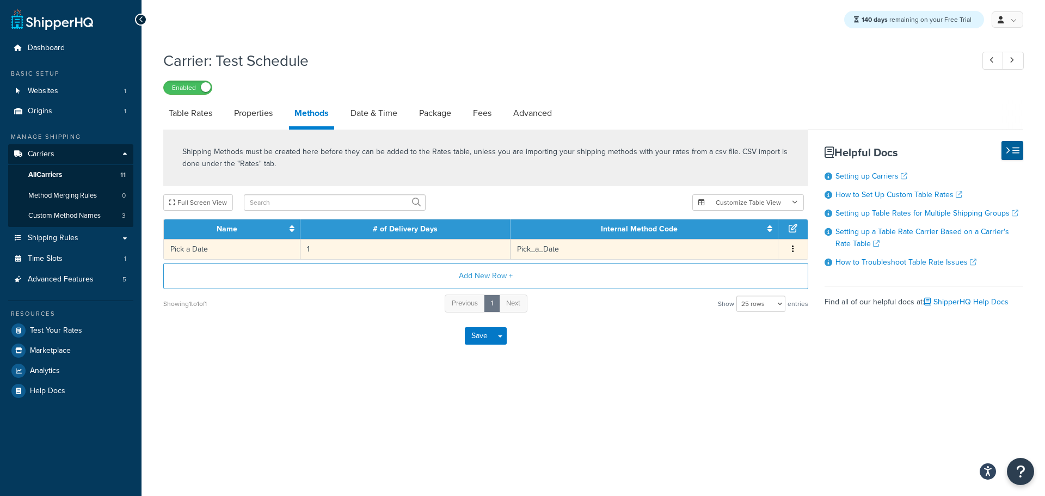
click at [309, 251] on td "1" at bounding box center [405, 249] width 210 height 20
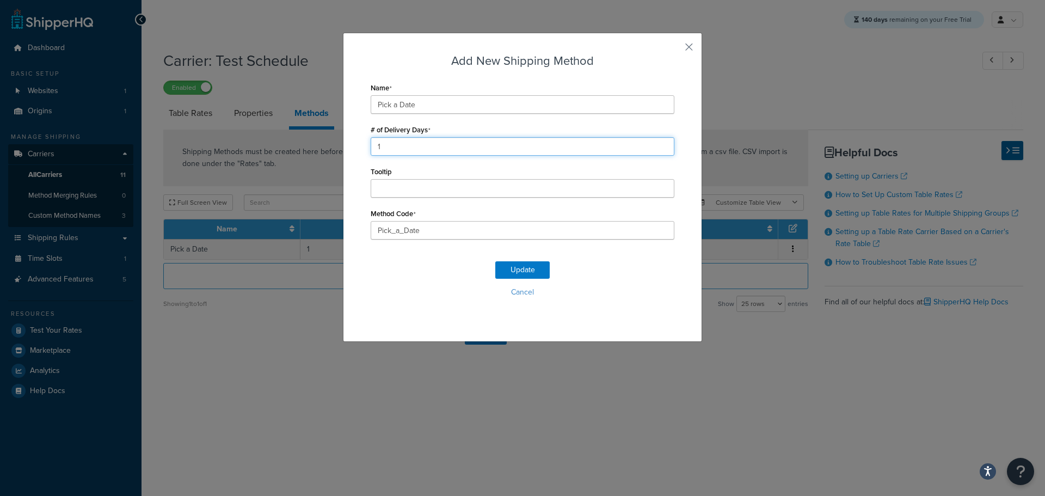
drag, startPoint x: 384, startPoint y: 147, endPoint x: 308, endPoint y: 147, distance: 76.2
click at [309, 147] on div "Add New Shipping Method Name Pick a Date # of Delivery Days 1 Tooltip Method Co…" at bounding box center [522, 248] width 1045 height 496
type input "2"
click at [509, 263] on button "Update" at bounding box center [522, 269] width 54 height 17
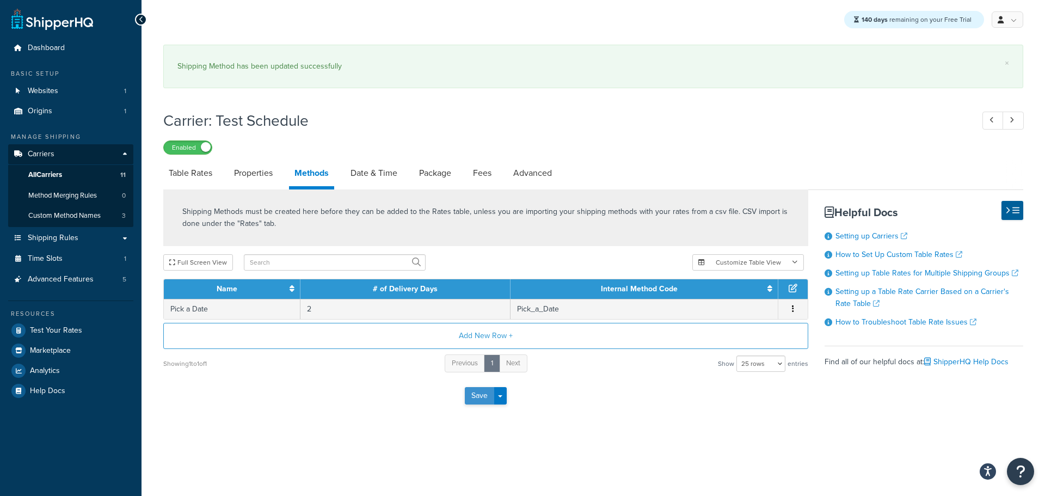
click at [471, 400] on button "Save" at bounding box center [479, 395] width 29 height 17
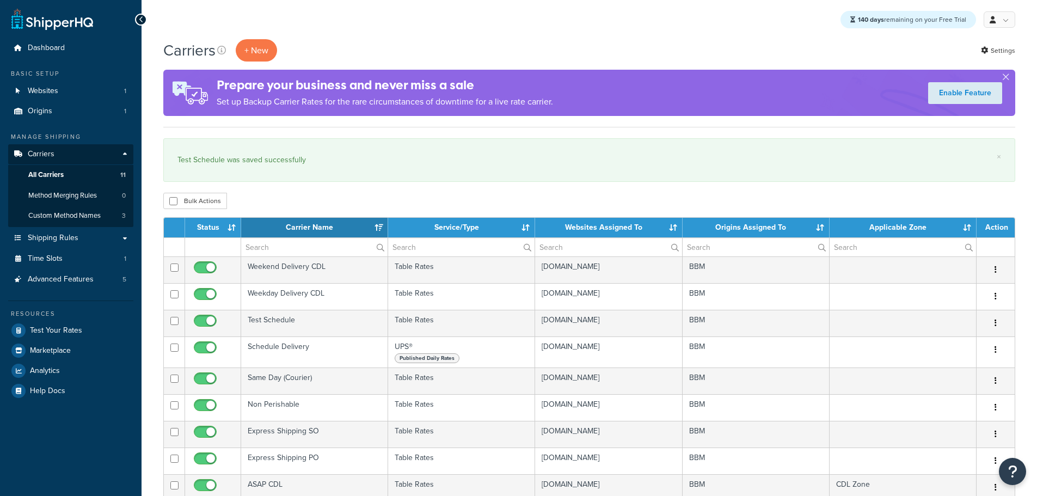
select select "15"
click at [65, 326] on span "Test Your Rates" at bounding box center [56, 330] width 52 height 9
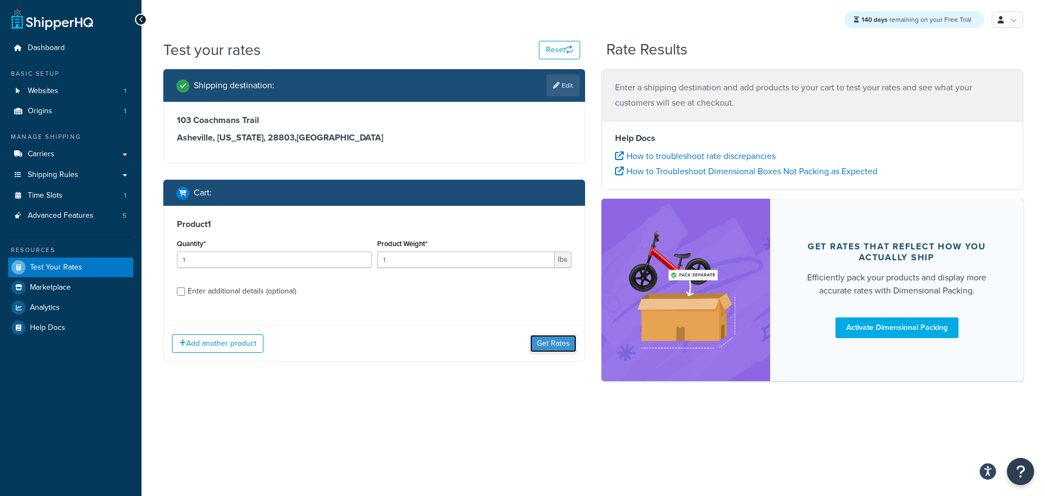
click at [548, 339] on button "Get Rates" at bounding box center [553, 343] width 46 height 17
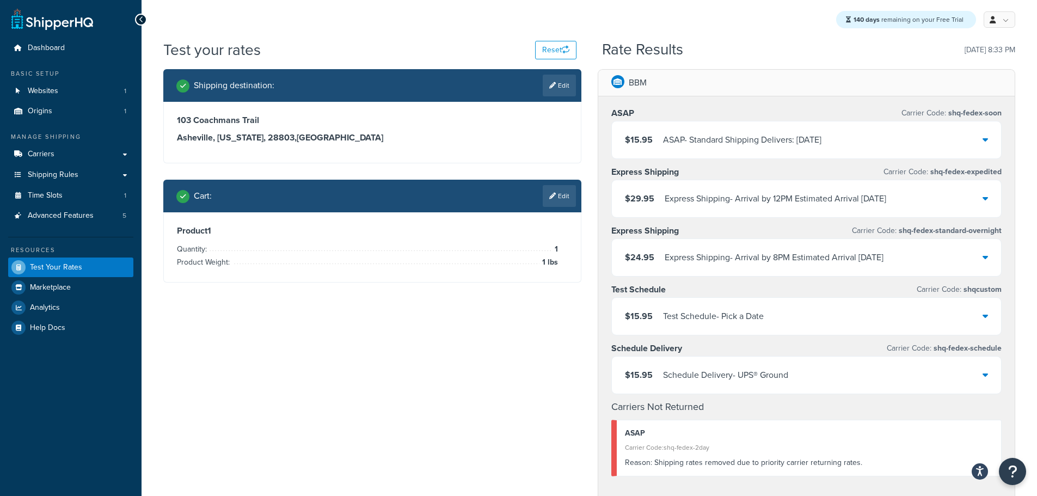
click at [778, 317] on div "$15.95 Test Schedule - Pick a Date" at bounding box center [807, 316] width 390 height 37
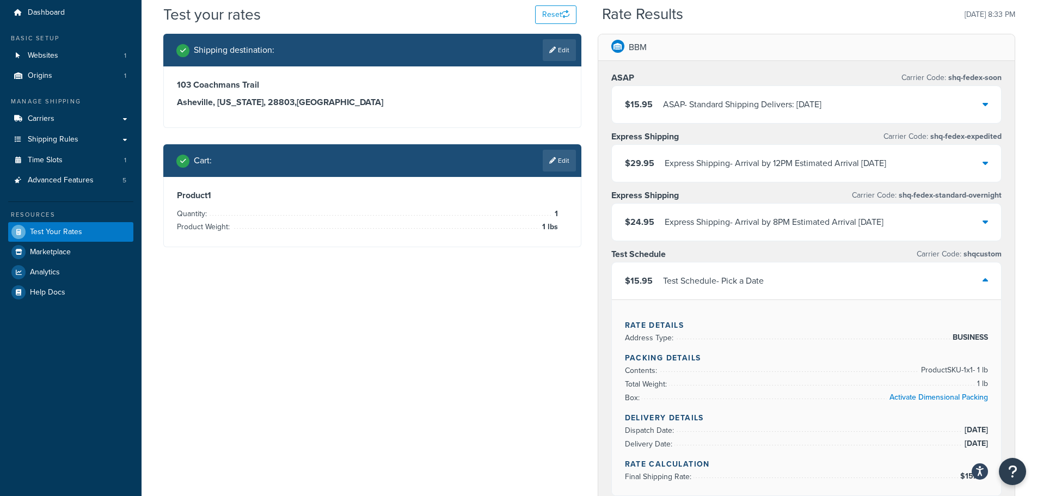
scroll to position [54, 0]
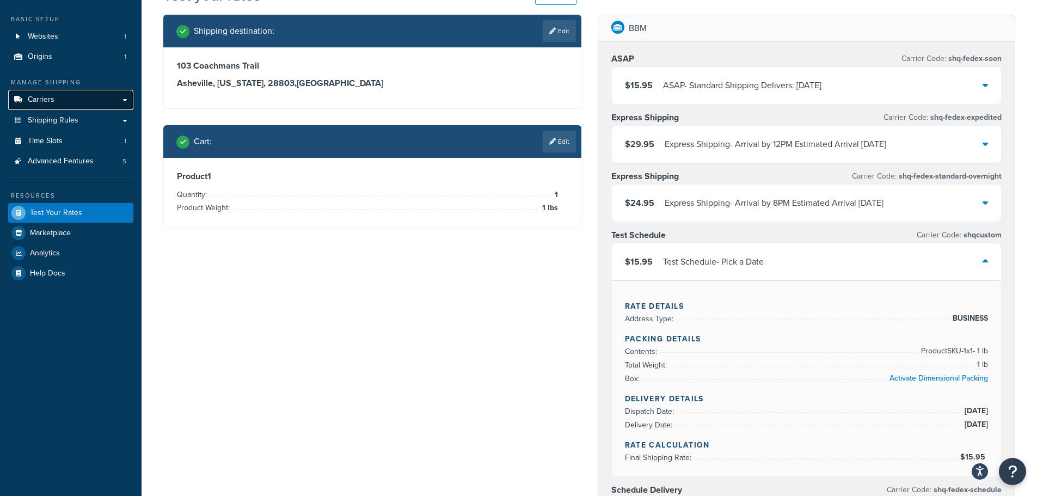
click at [54, 100] on link "Carriers" at bounding box center [70, 100] width 125 height 20
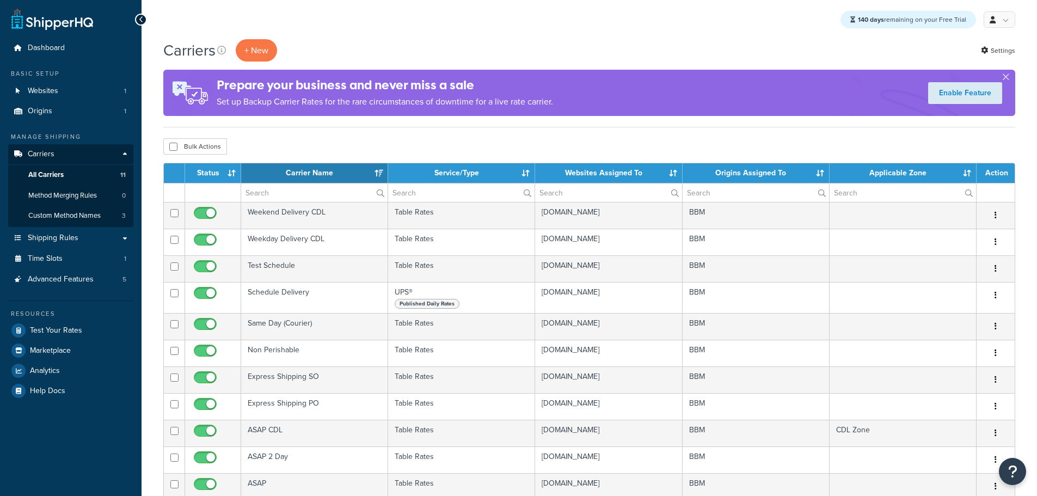
select select "15"
